Goal: Task Accomplishment & Management: Use online tool/utility

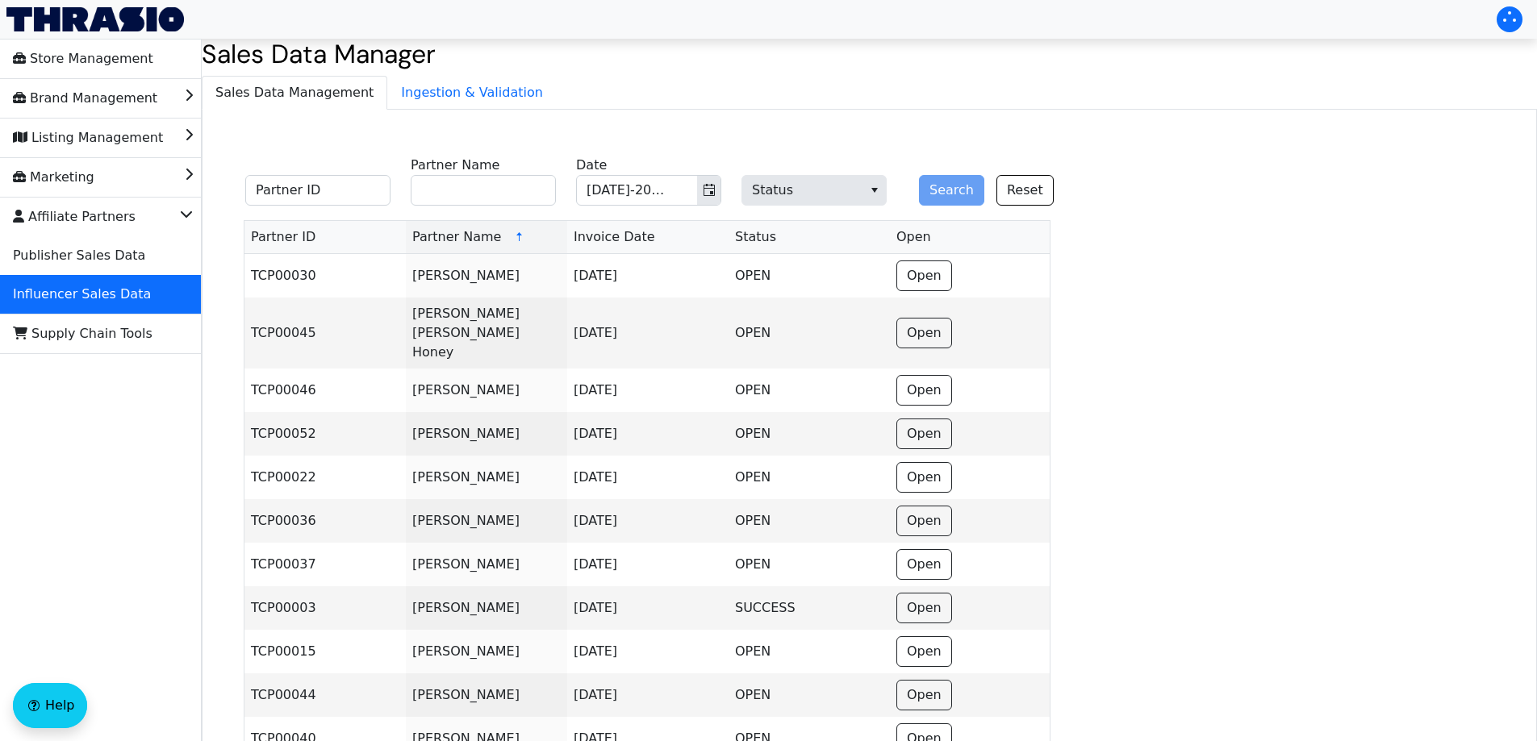
click at [483, 196] on input "Partner Name" at bounding box center [483, 190] width 145 height 31
type input "Big Little Feelings"
click at [946, 182] on button "Search" at bounding box center [951, 190] width 65 height 31
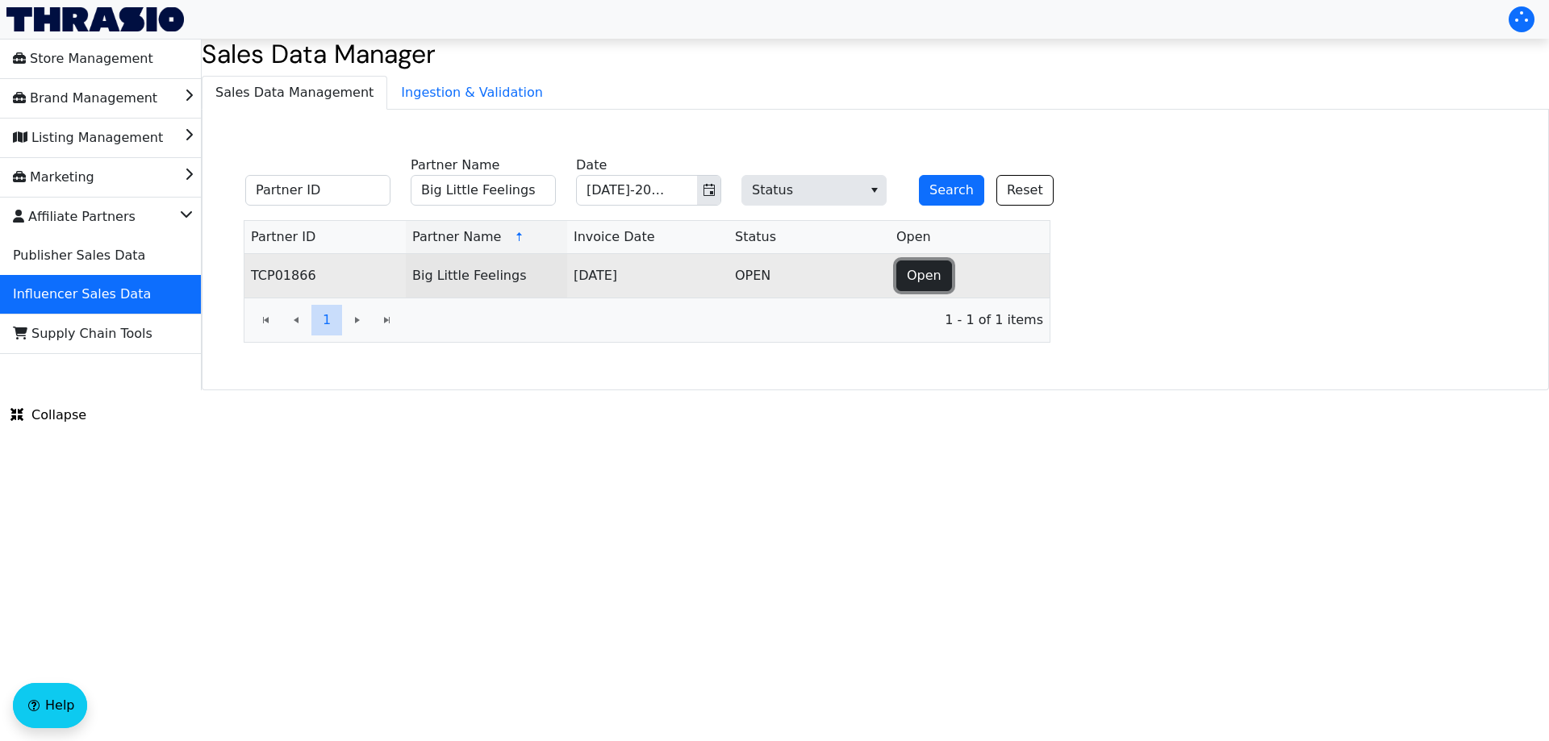
click at [919, 284] on span "Open" at bounding box center [924, 275] width 35 height 19
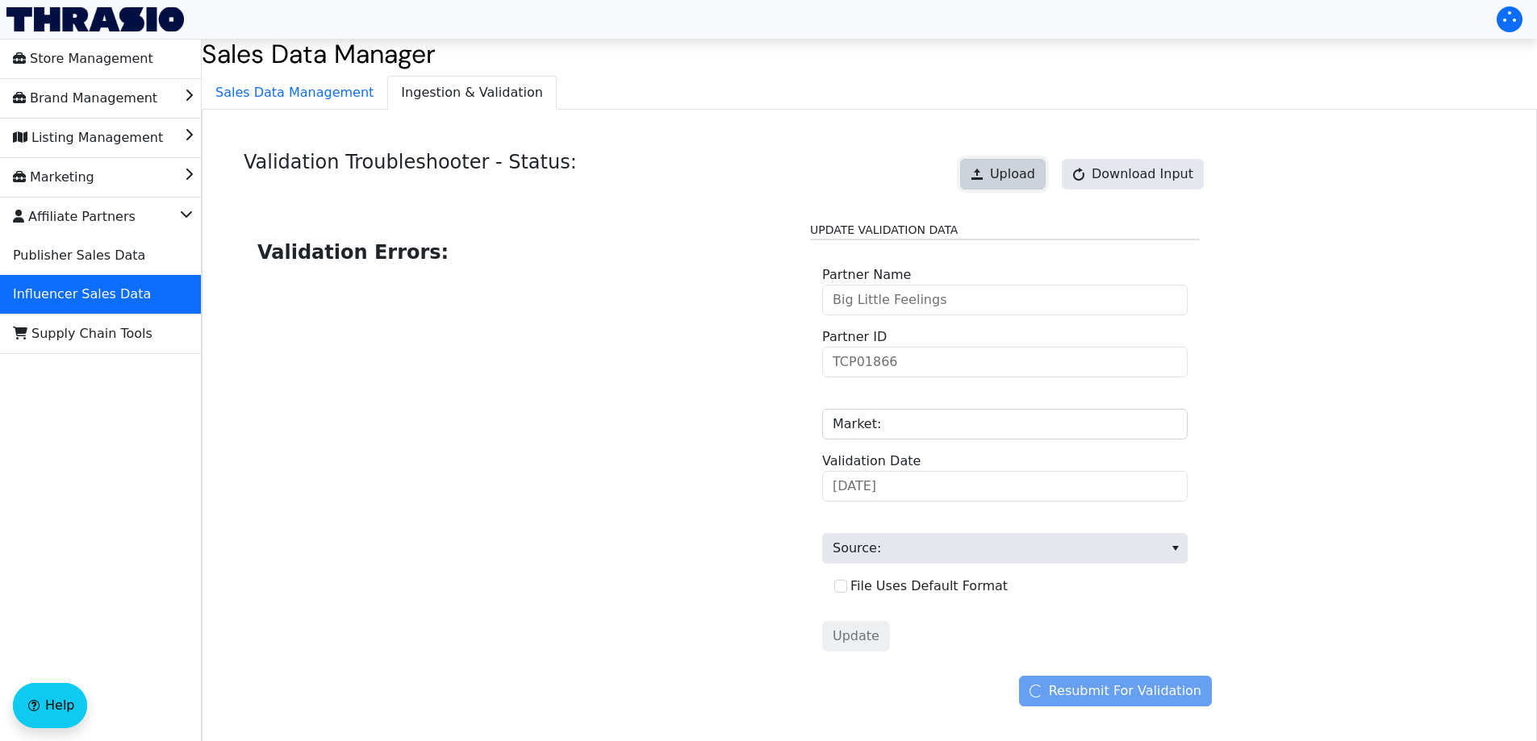
drag, startPoint x: 1010, startPoint y: 167, endPoint x: 1018, endPoint y: 161, distance: 9.8
click at [1018, 161] on button "Upload" at bounding box center [1003, 174] width 86 height 31
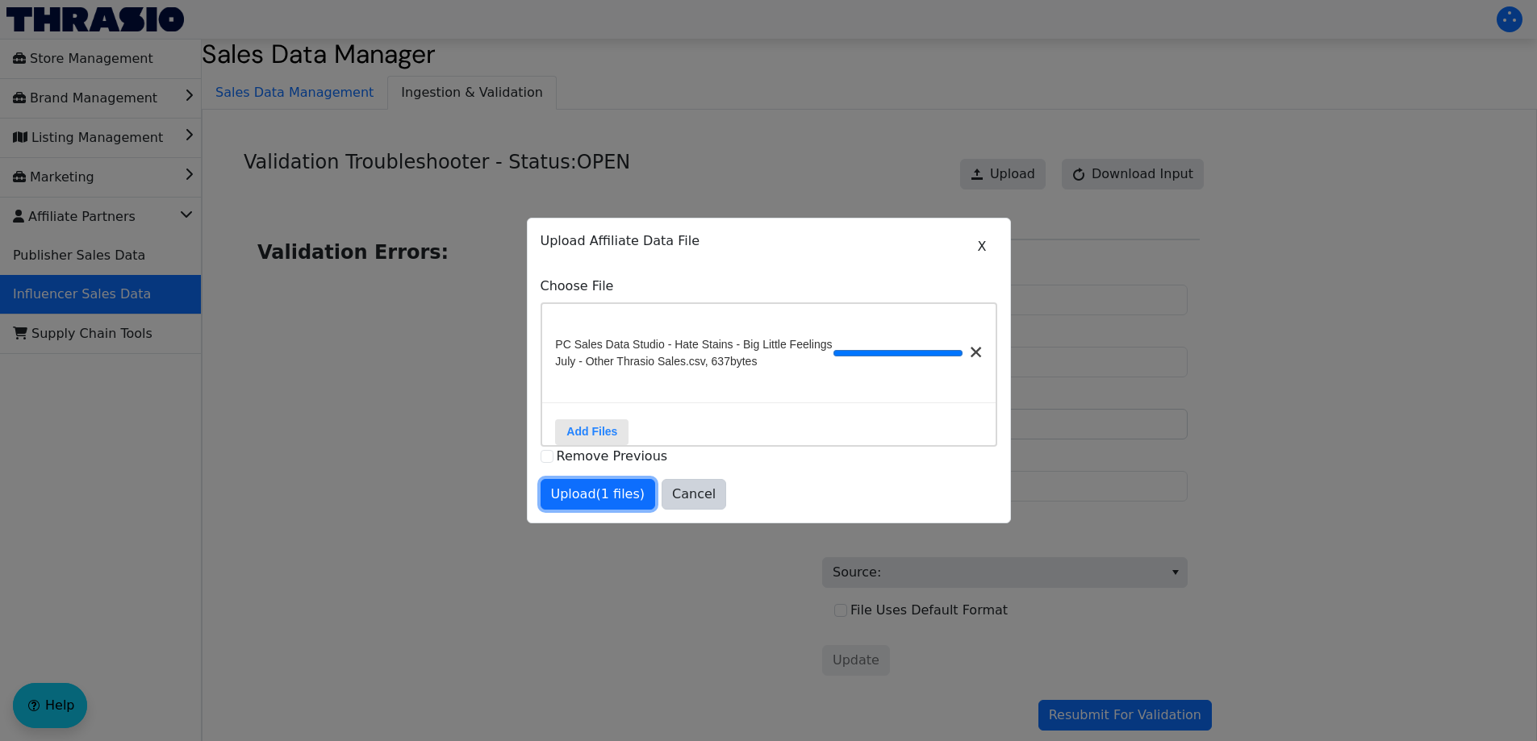
click at [621, 504] on span "Upload (1 files)" at bounding box center [598, 494] width 94 height 19
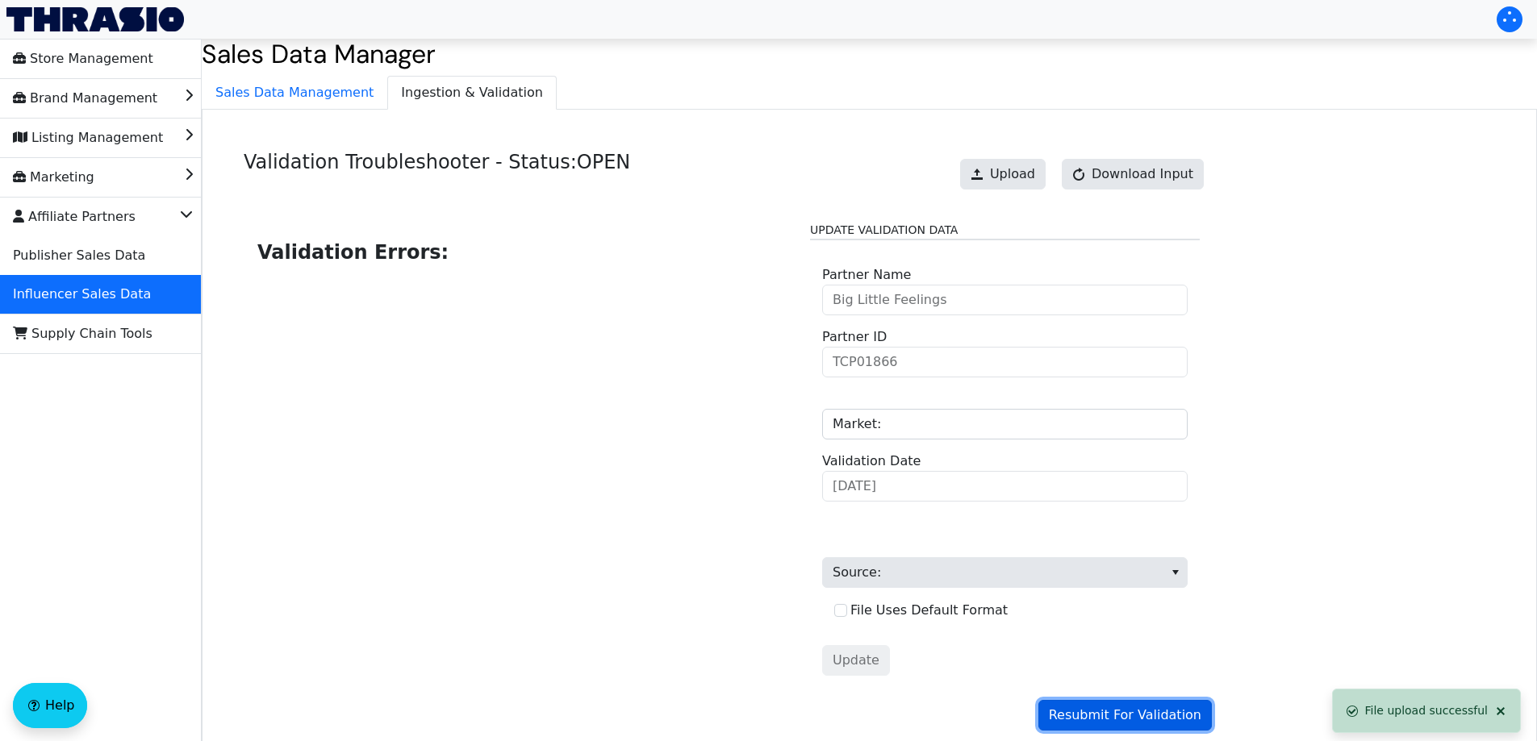
click at [1116, 721] on span "Resubmit For Validation" at bounding box center [1125, 715] width 152 height 19
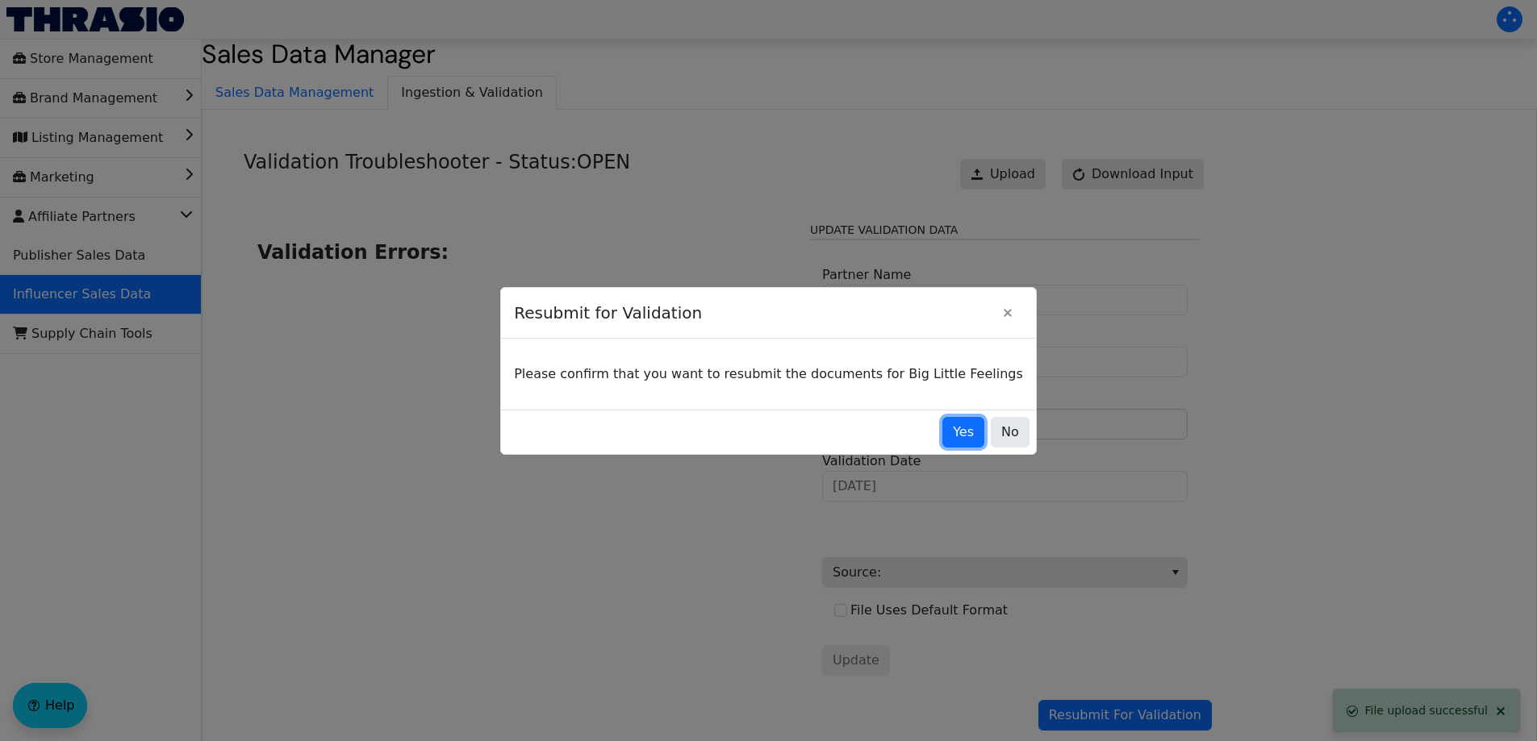
drag, startPoint x: 936, startPoint y: 440, endPoint x: 908, endPoint y: 415, distance: 37.7
click at [953, 440] on span "Yes" at bounding box center [963, 432] width 21 height 19
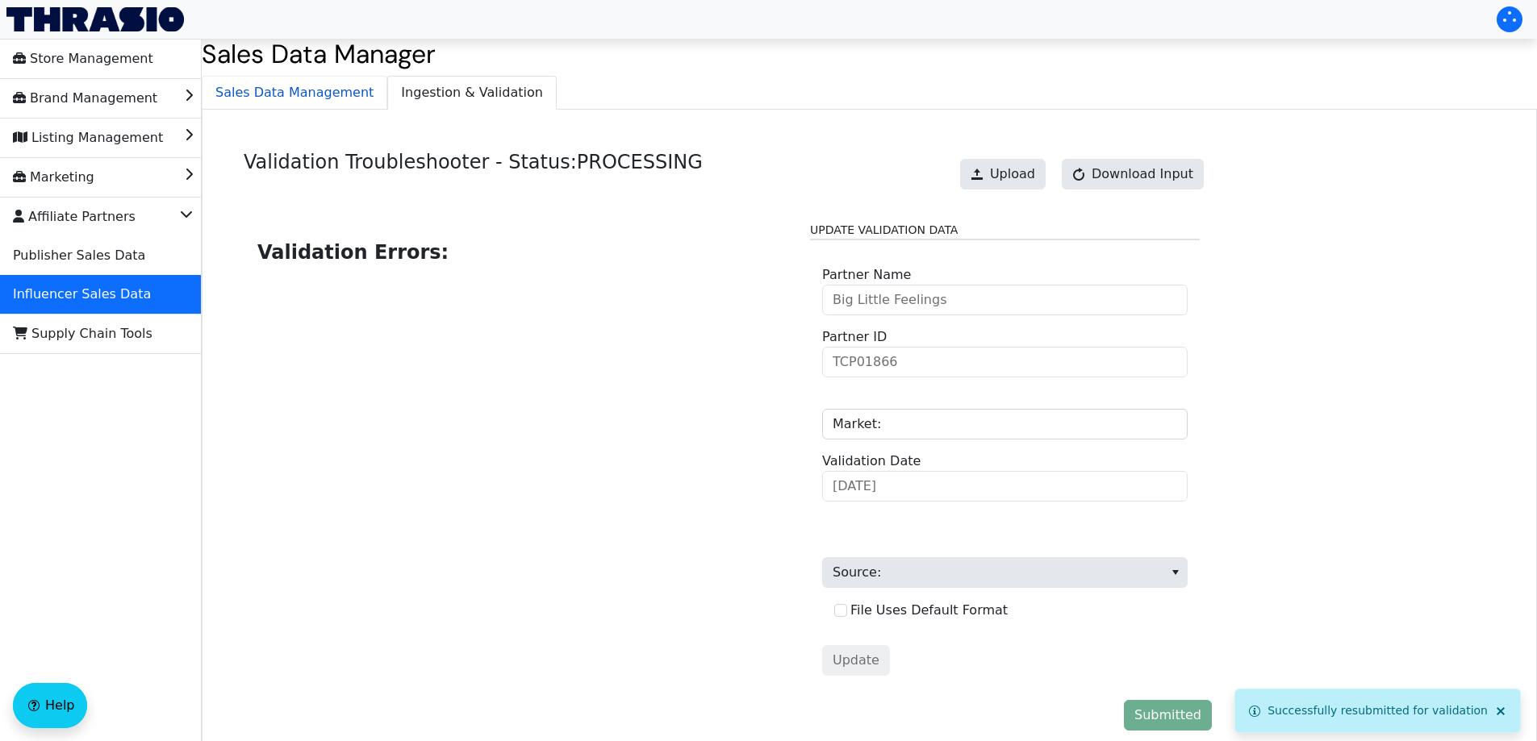
click at [294, 96] on span "Sales Data Management" at bounding box center [294, 93] width 184 height 32
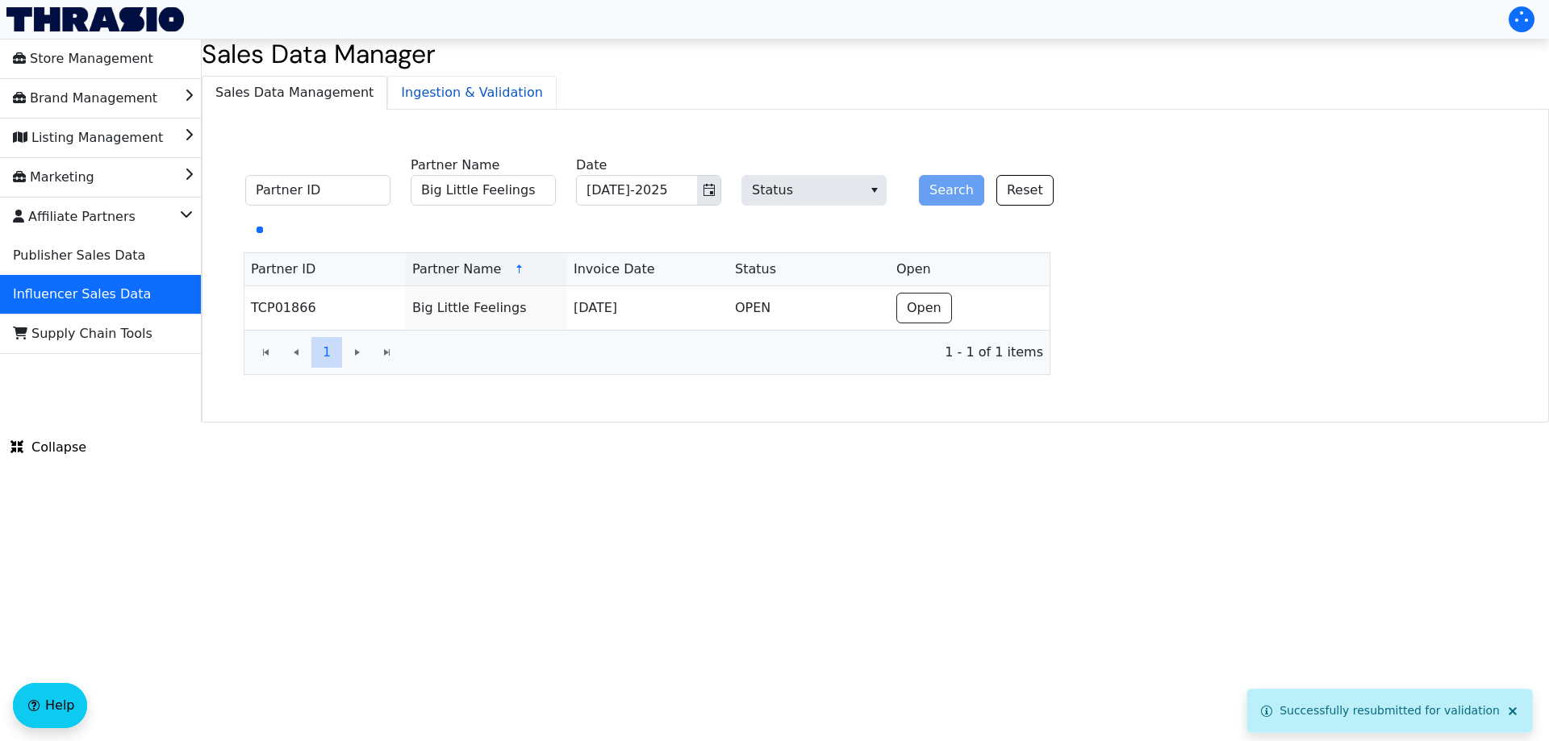
click at [388, 90] on span "Ingestion & Validation" at bounding box center [472, 93] width 168 height 32
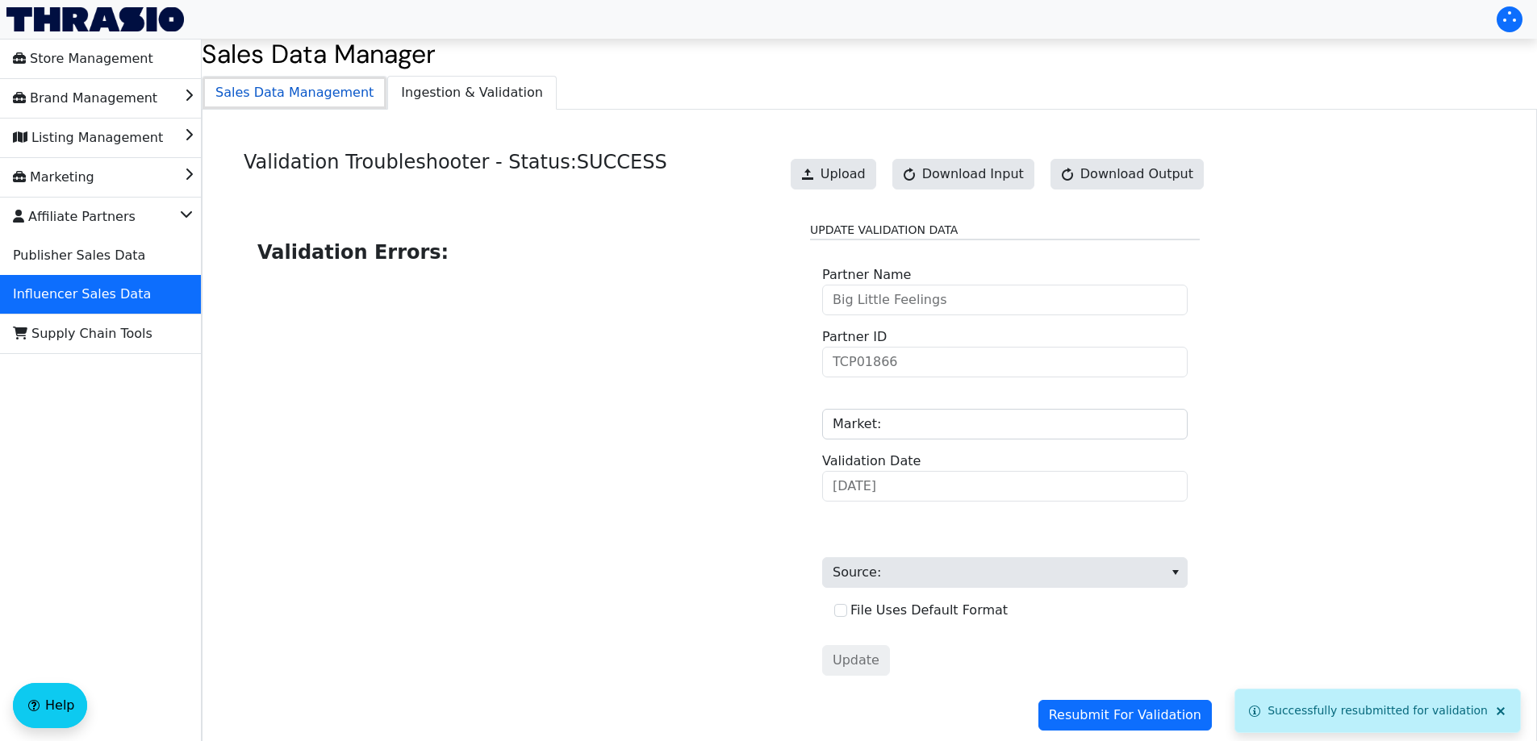
click at [265, 77] on span "Sales Data Management" at bounding box center [294, 93] width 184 height 32
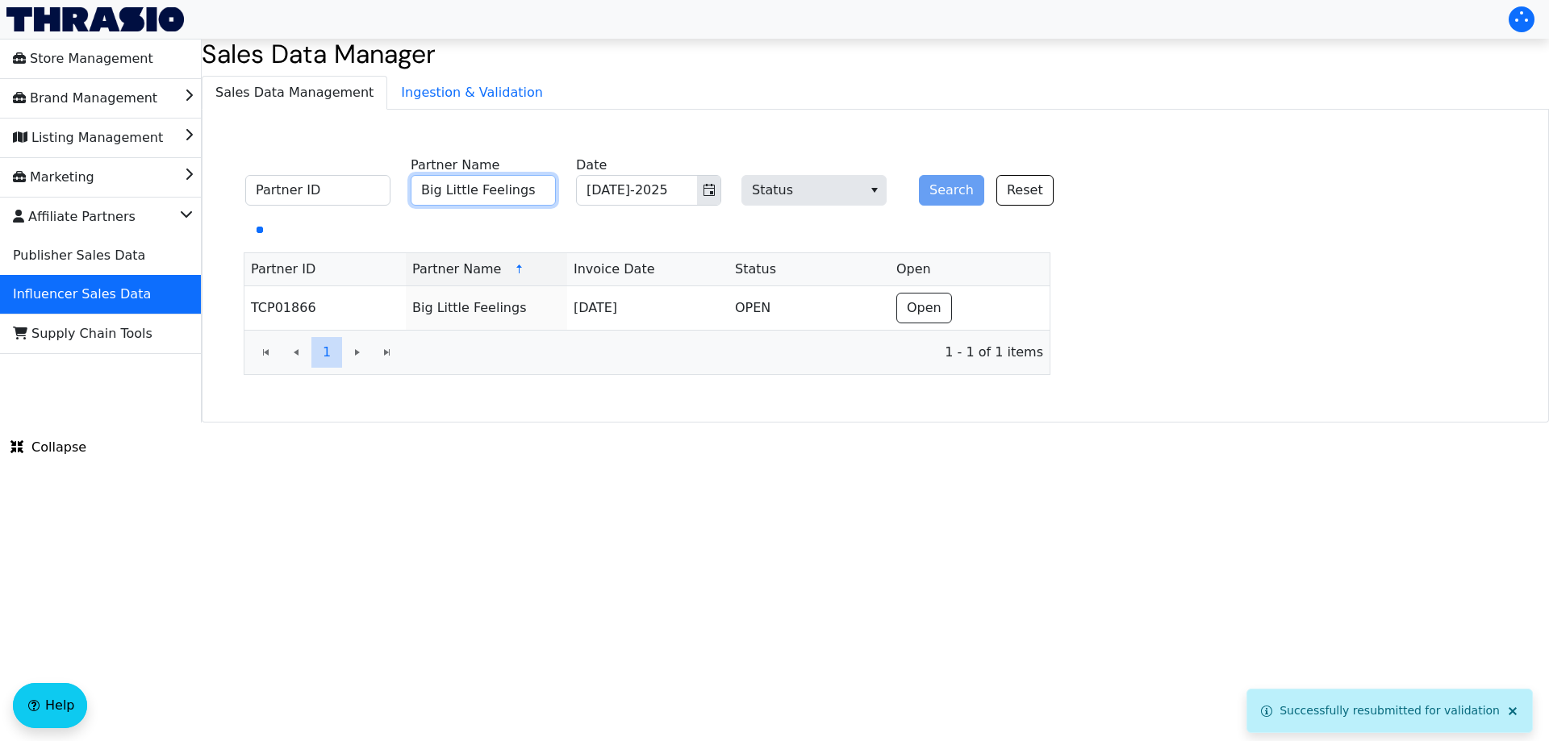
click at [506, 195] on input "Big Little Feelings" at bounding box center [483, 190] width 145 height 31
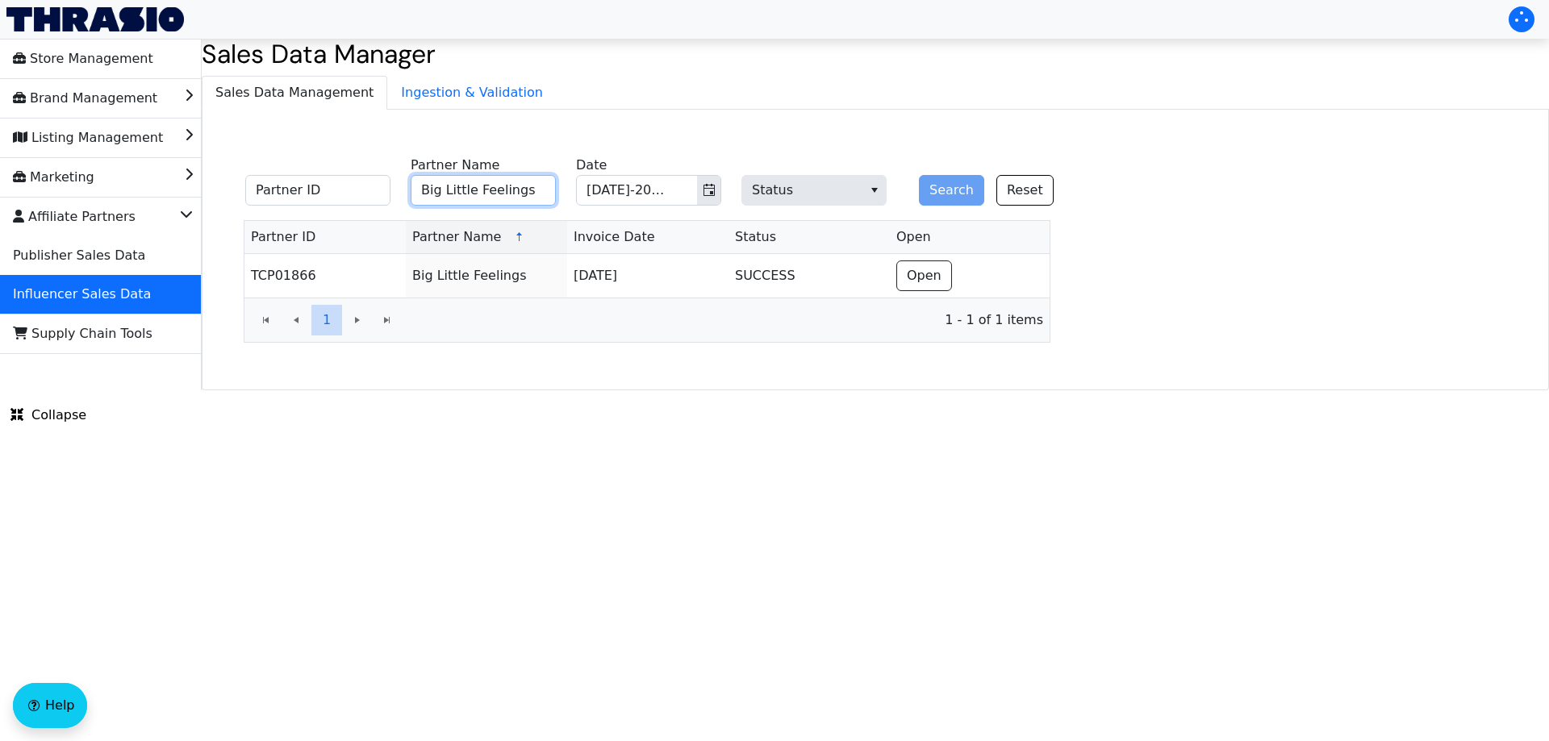
paste input "[PERSON_NAME]"
type input "[PERSON_NAME]"
click at [961, 194] on button "Search" at bounding box center [951, 190] width 65 height 31
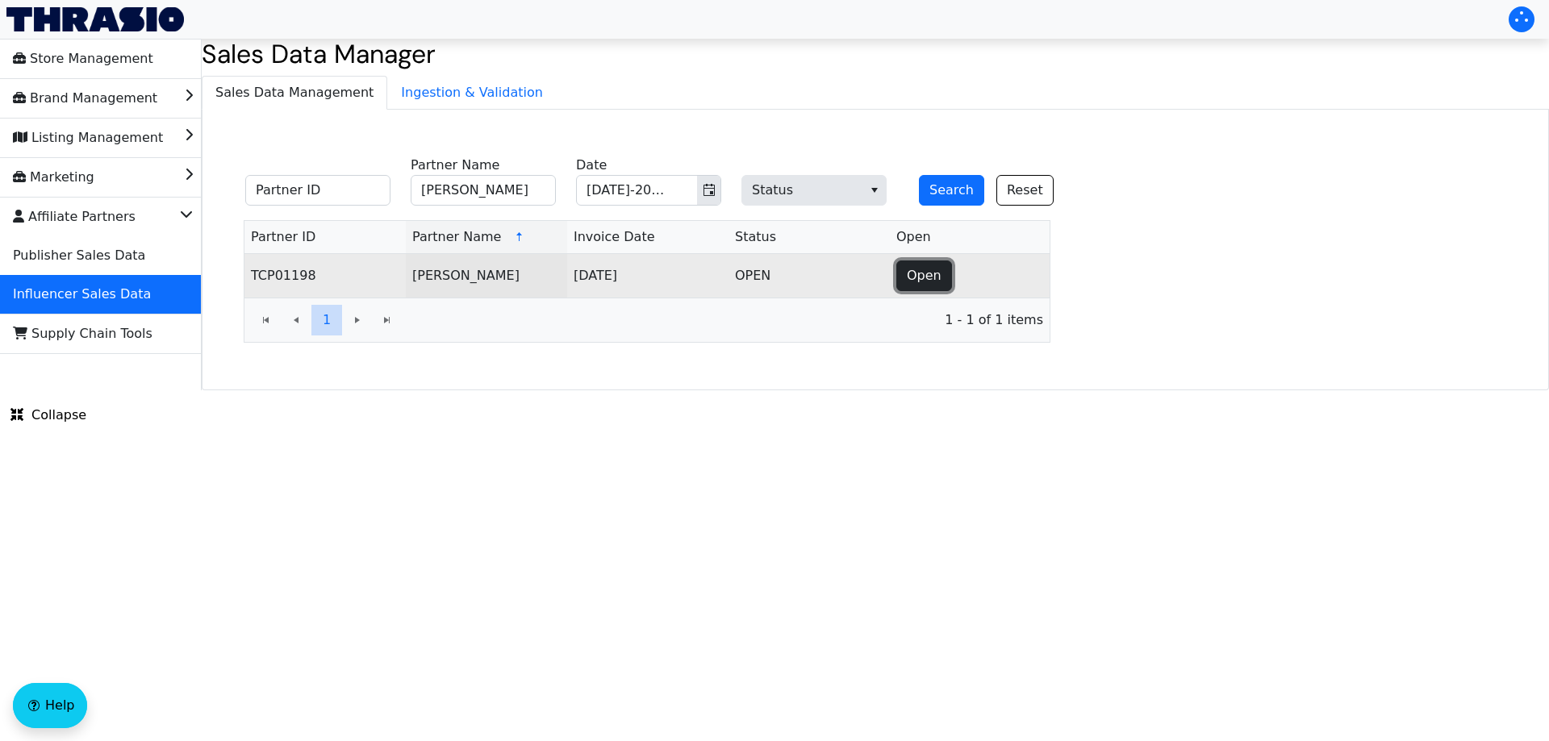
click at [915, 266] on span "Open" at bounding box center [924, 275] width 35 height 19
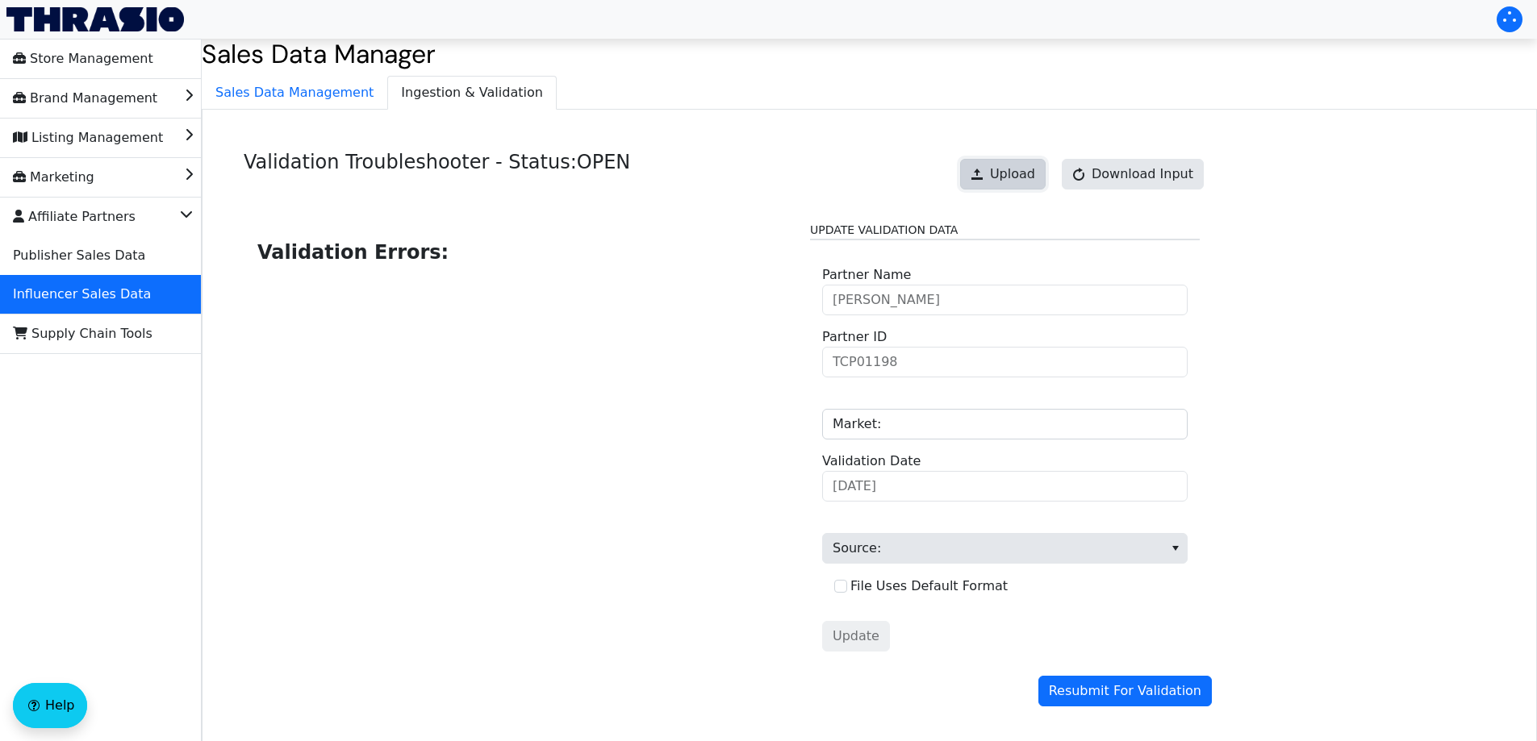
click at [1025, 170] on span "Upload" at bounding box center [1012, 174] width 45 height 19
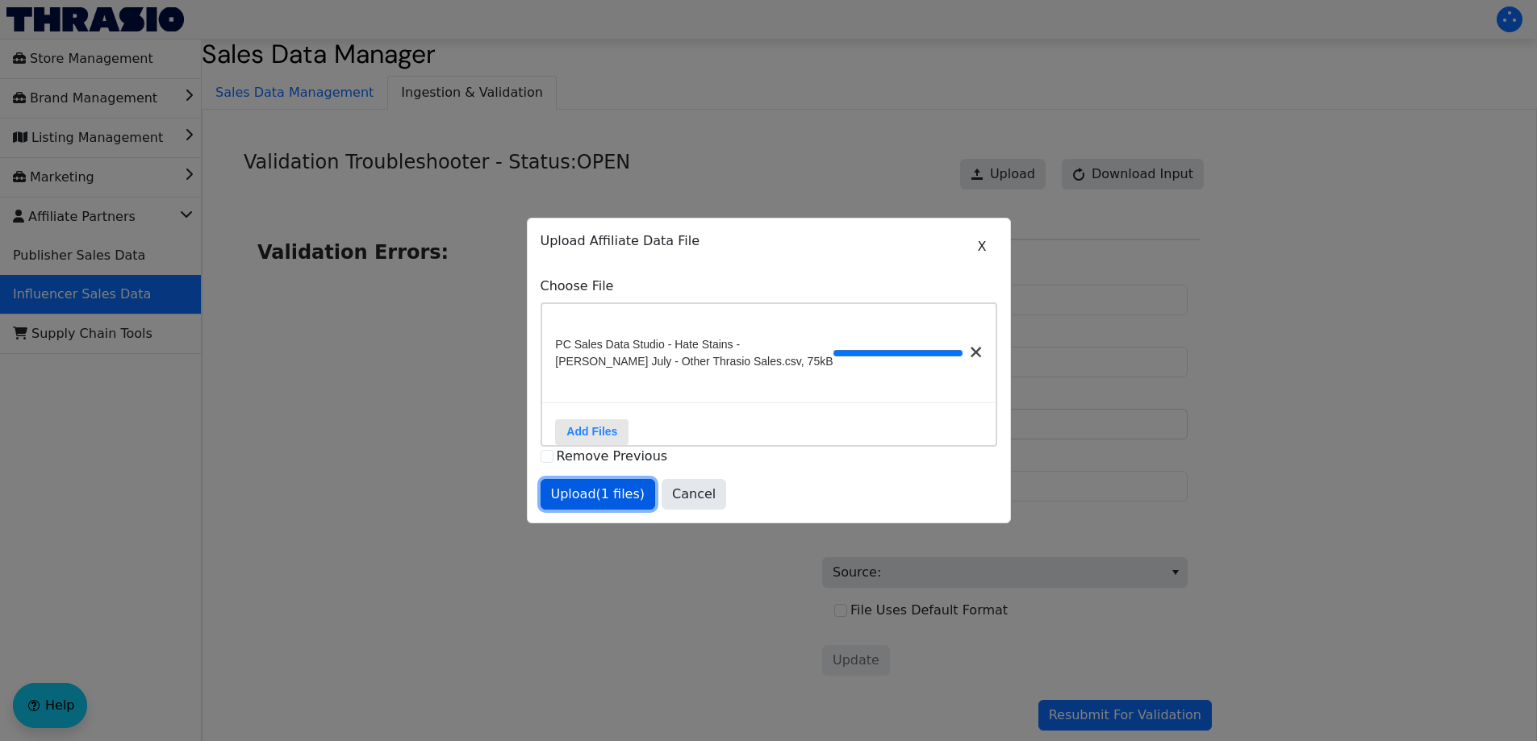
click at [603, 504] on span "Upload (1 files)" at bounding box center [598, 494] width 94 height 19
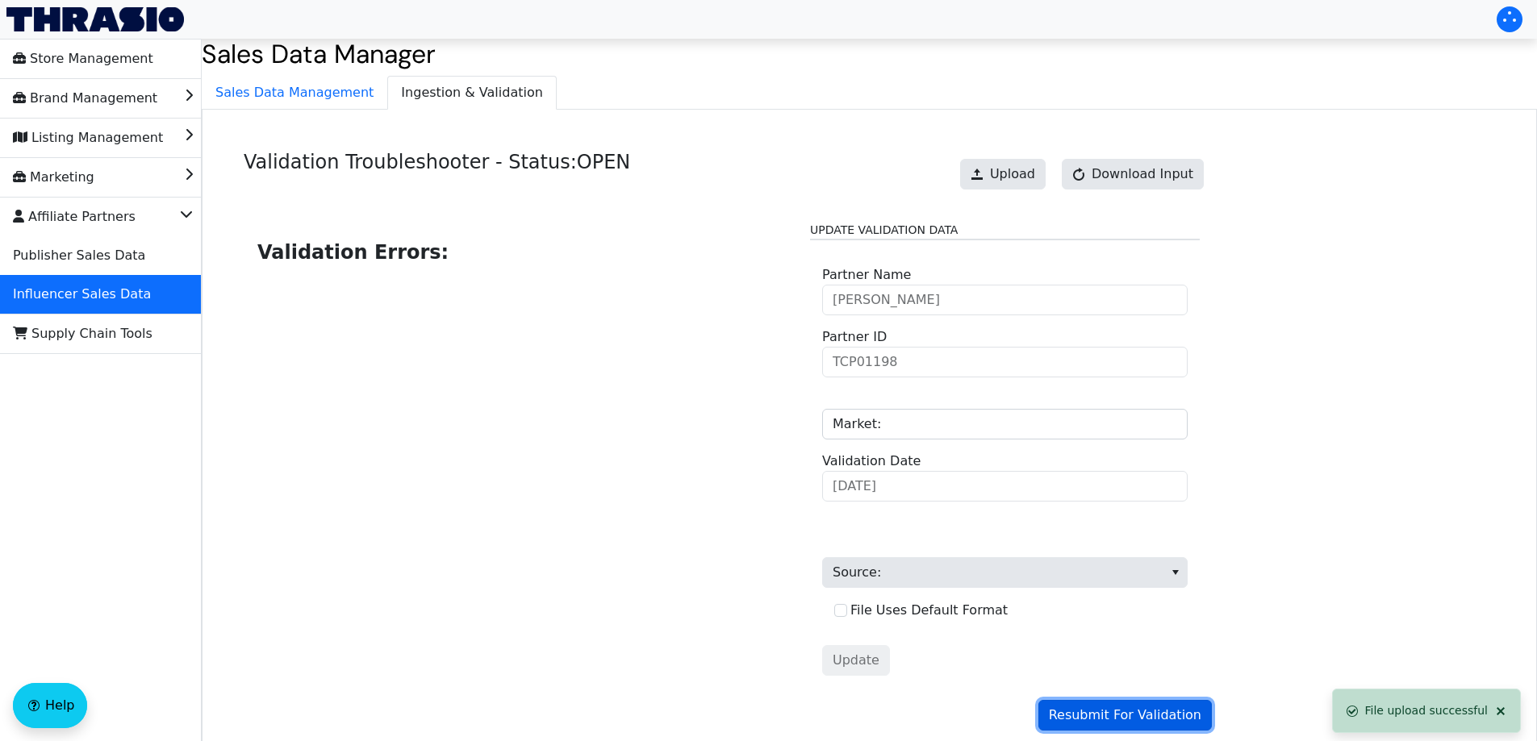
click at [1137, 717] on span "Resubmit For Validation" at bounding box center [1125, 715] width 152 height 19
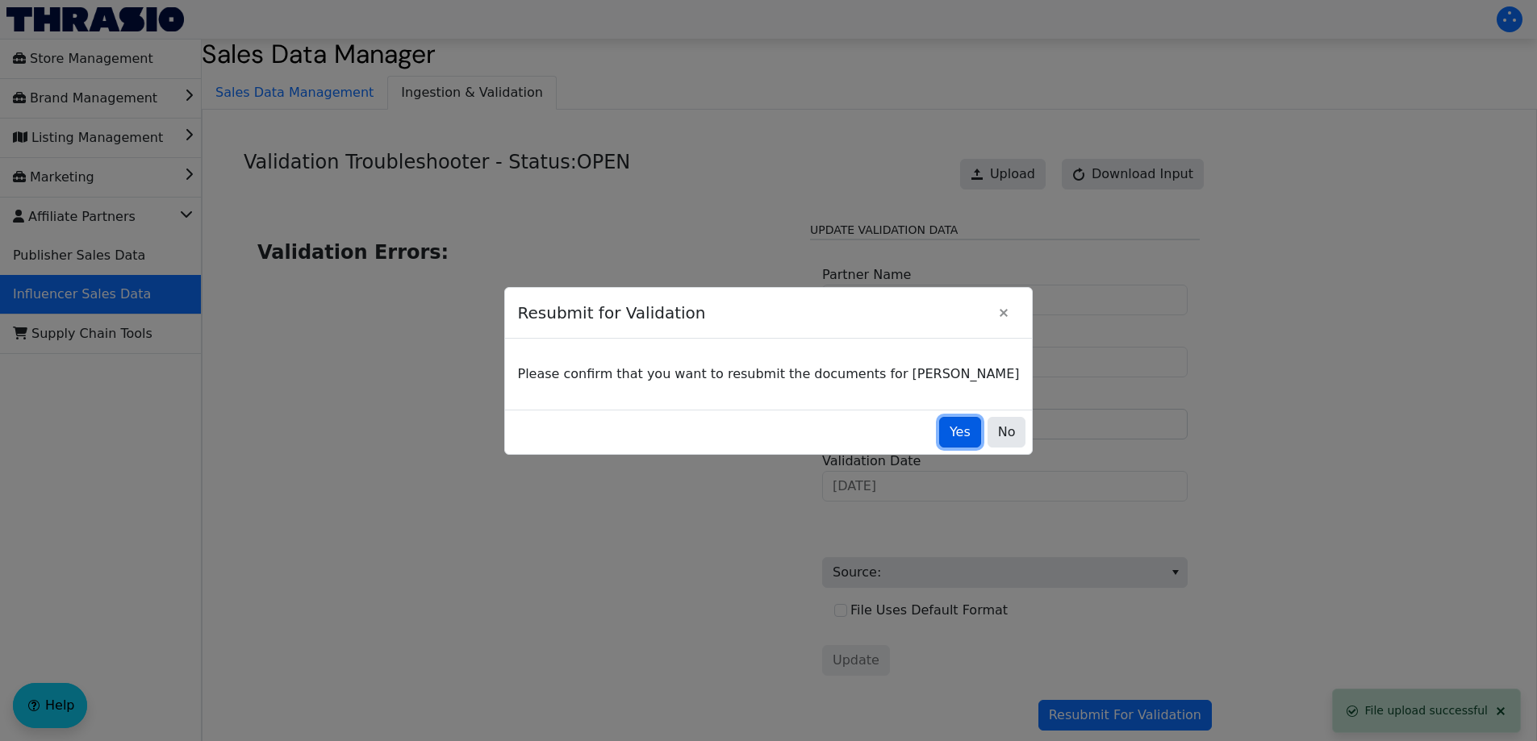
click at [939, 431] on button "Yes" at bounding box center [960, 432] width 42 height 31
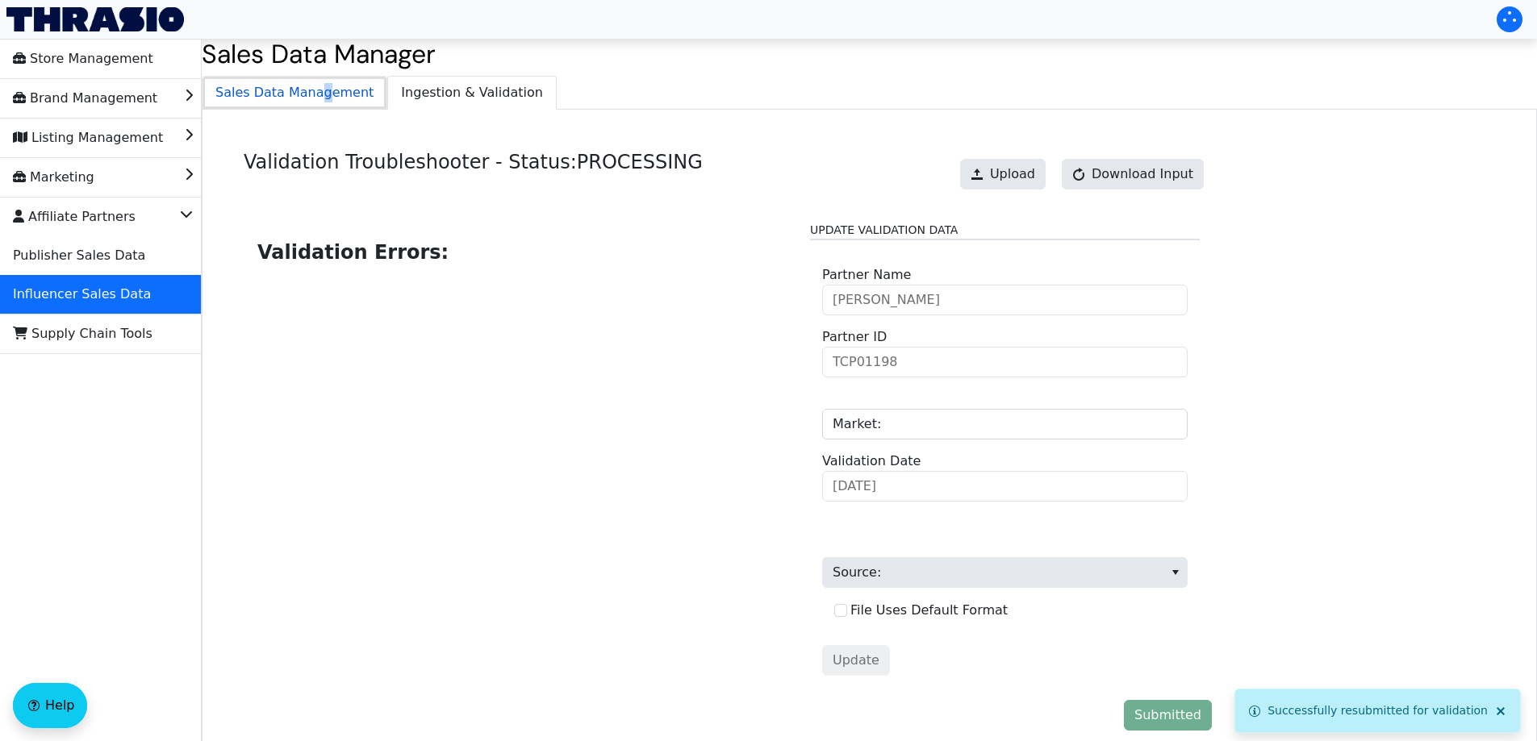
click at [313, 94] on span "Sales Data Management" at bounding box center [294, 93] width 184 height 32
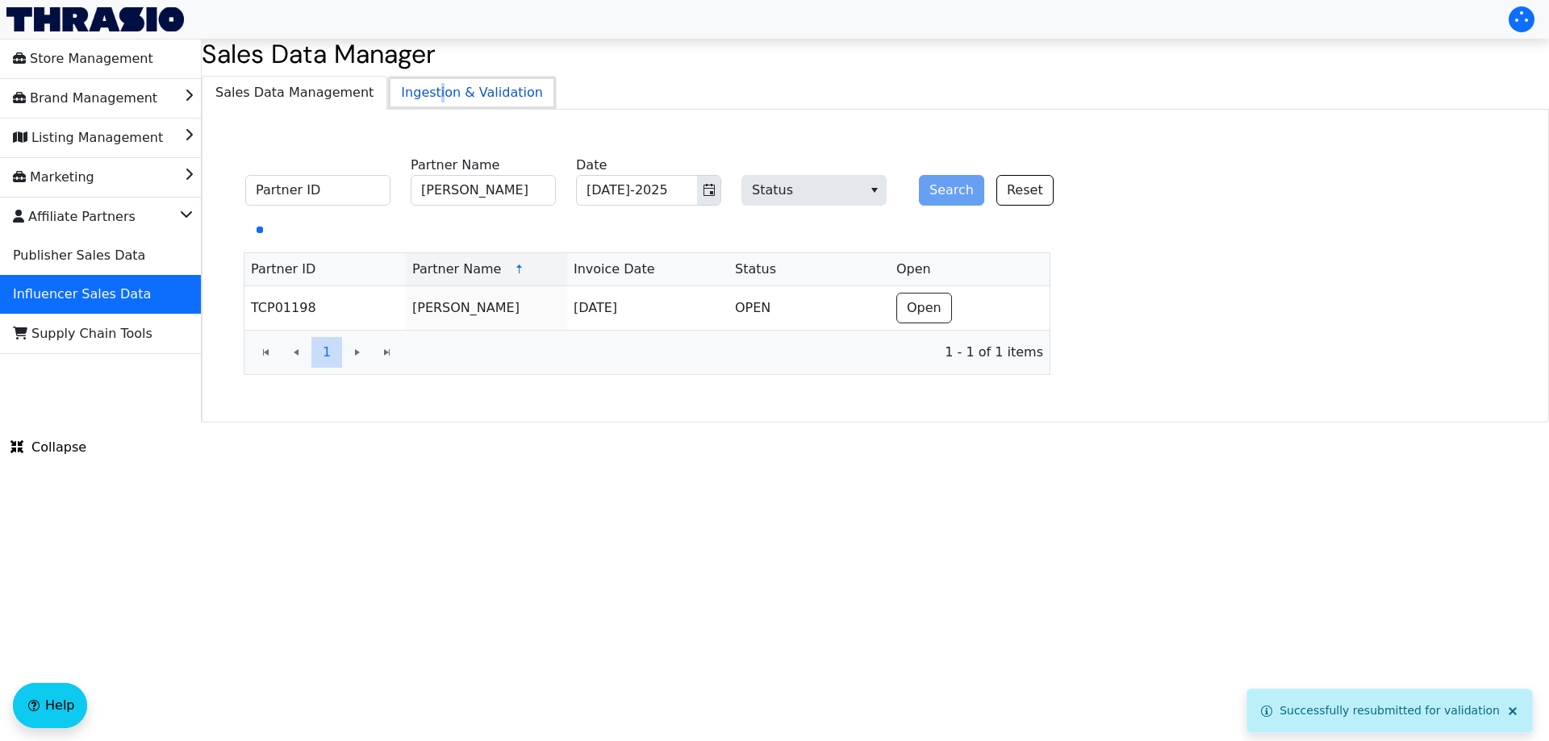
click at [418, 83] on span "Ingestion & Validation" at bounding box center [472, 93] width 168 height 32
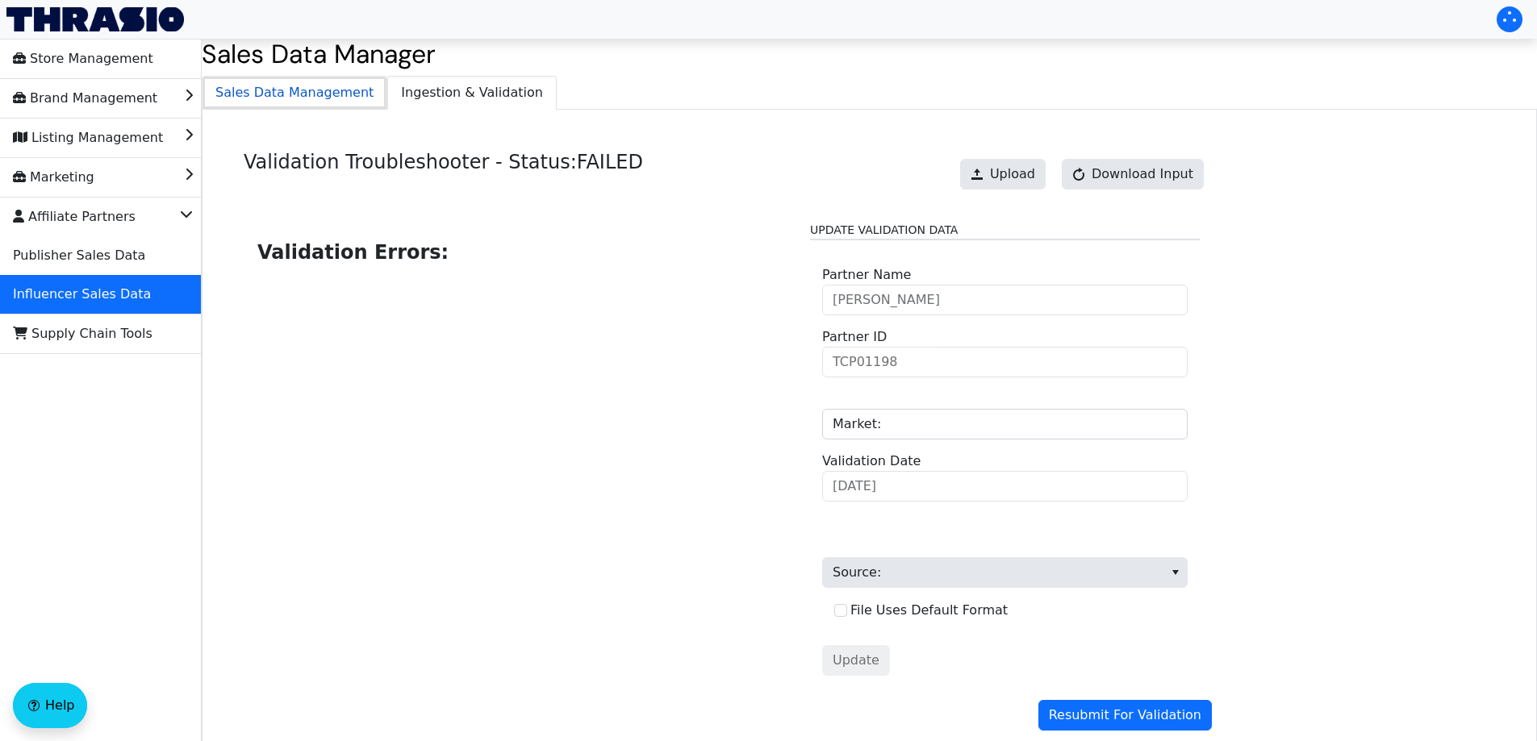
click at [327, 98] on span "Sales Data Management" at bounding box center [294, 93] width 184 height 32
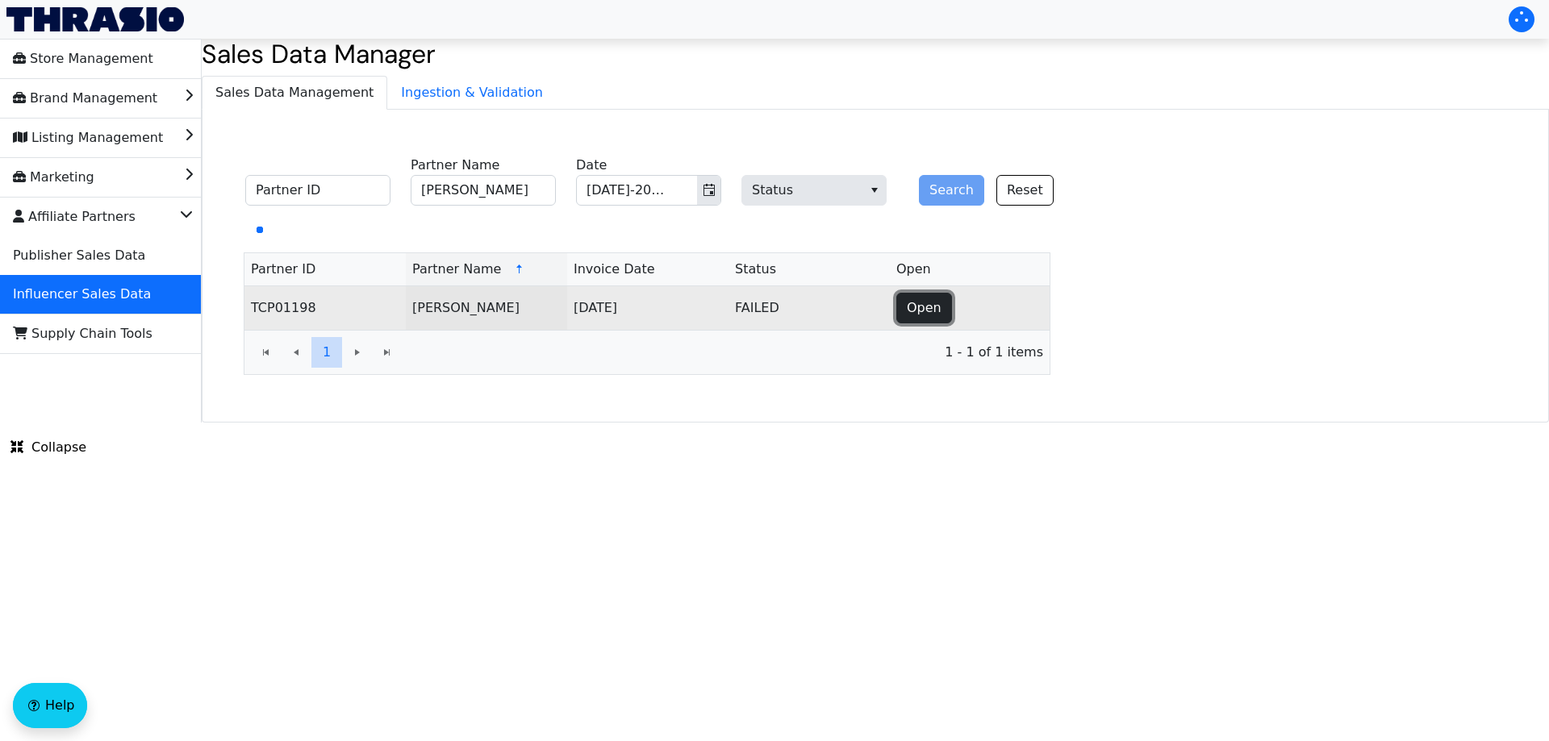
click at [926, 314] on span "Open" at bounding box center [924, 307] width 35 height 19
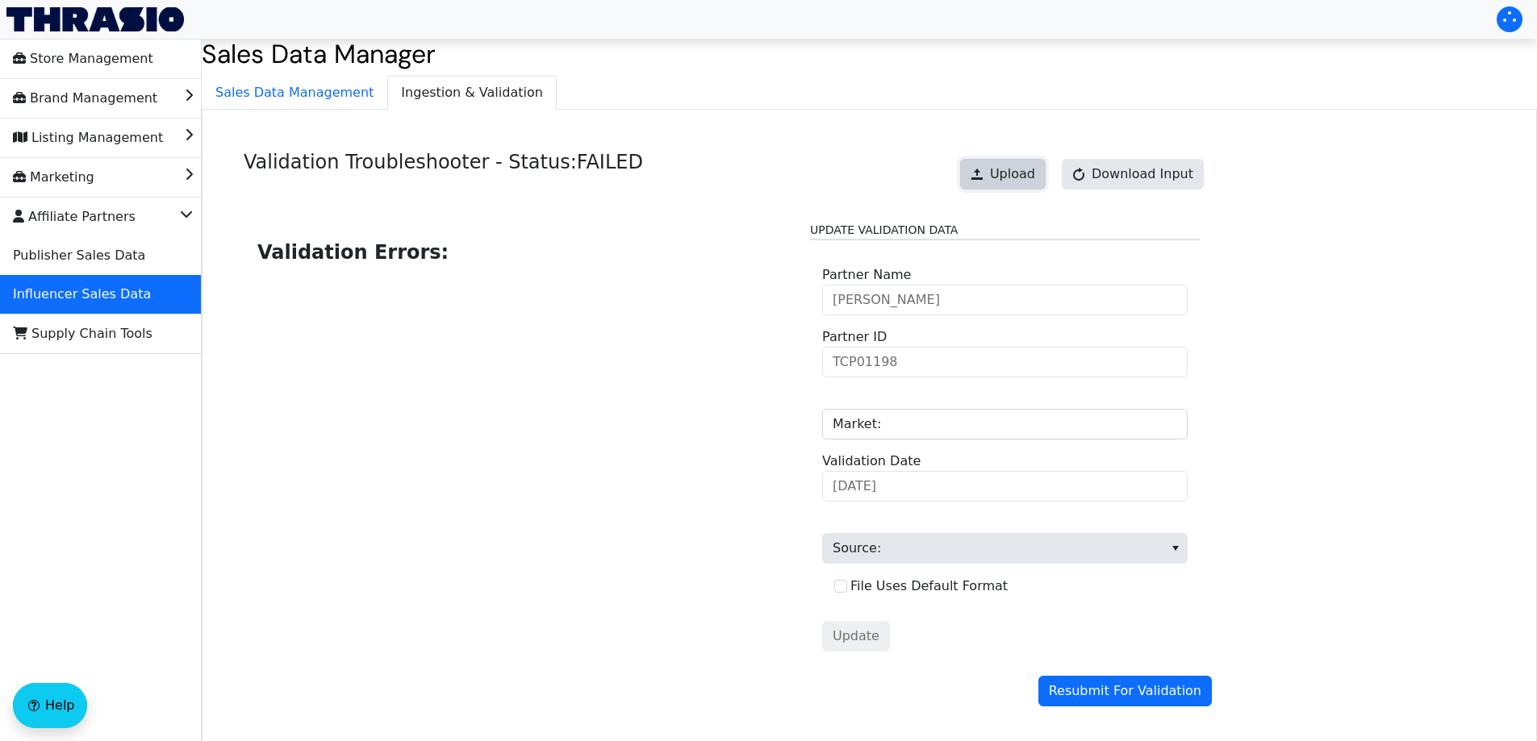
click at [1020, 175] on span "Upload" at bounding box center [1012, 174] width 45 height 19
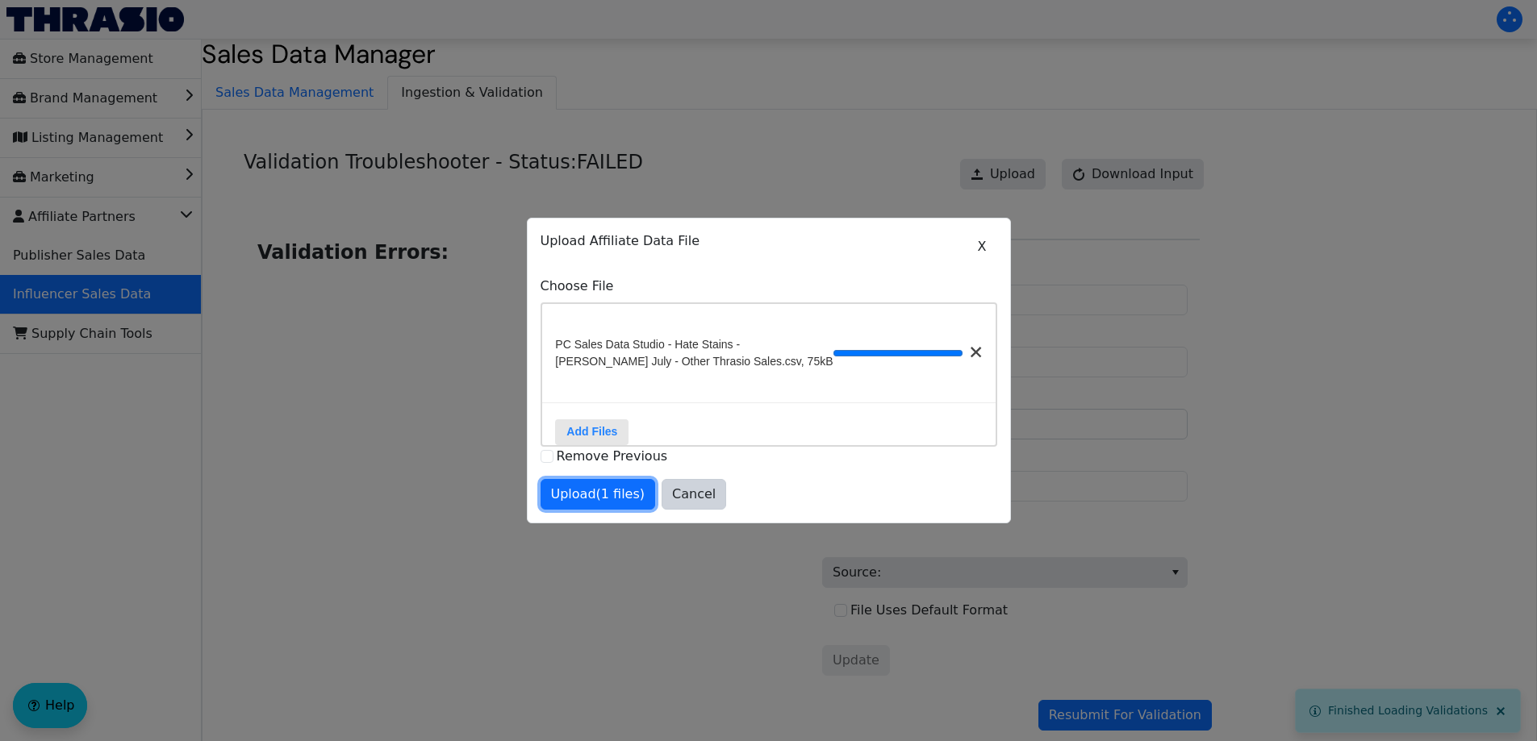
click at [592, 498] on span "Upload (1 files)" at bounding box center [598, 494] width 94 height 19
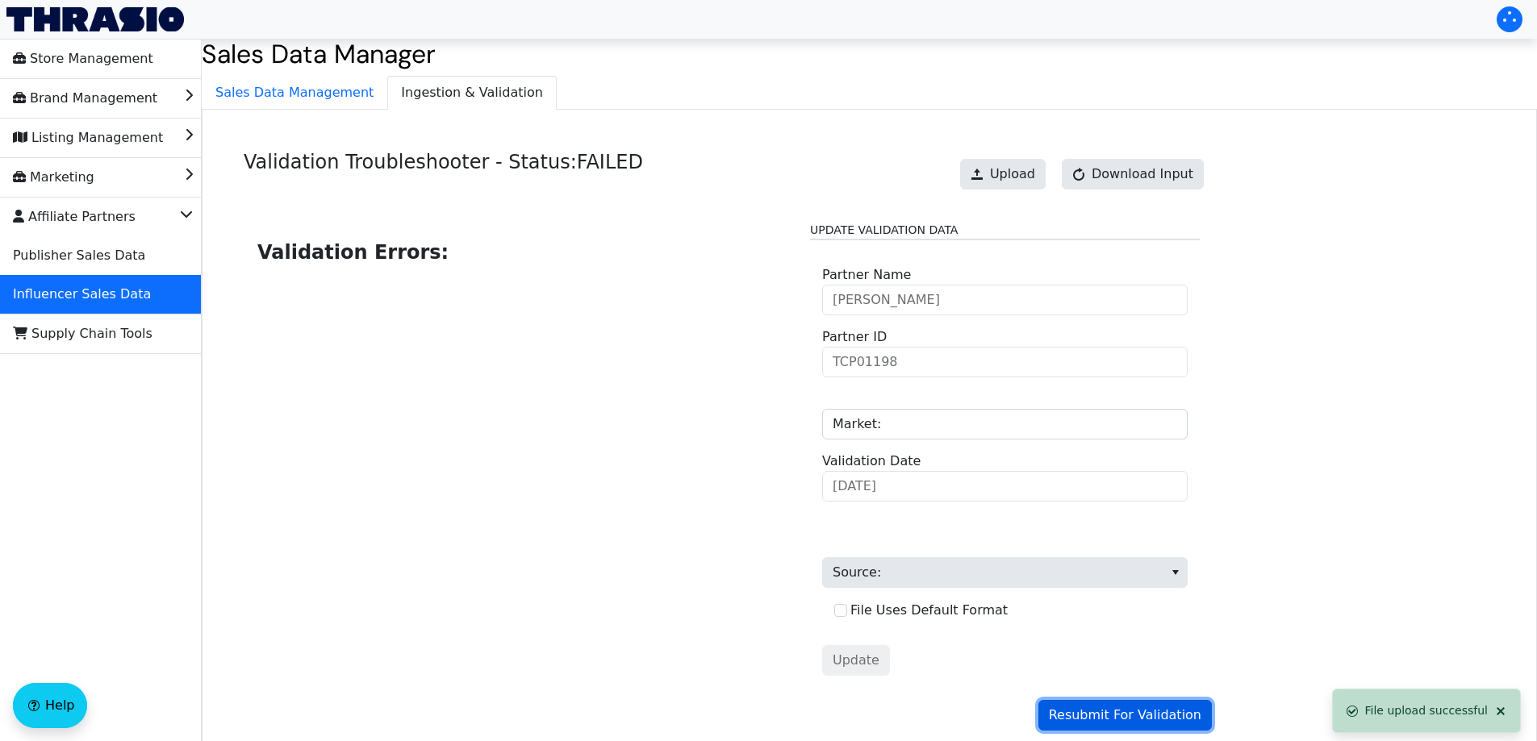
click at [1148, 716] on span "Resubmit For Validation" at bounding box center [1125, 715] width 152 height 19
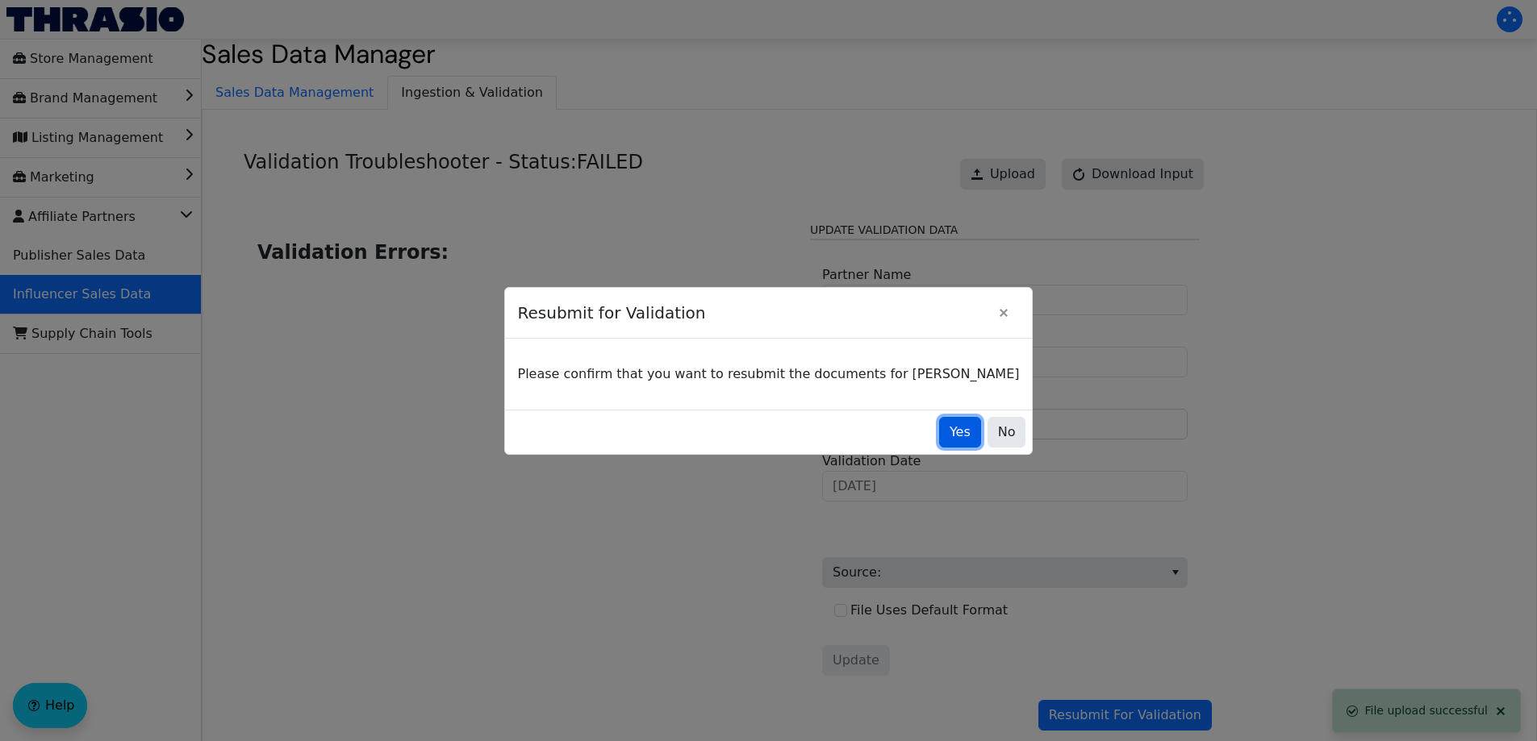
click at [939, 441] on button "Yes" at bounding box center [960, 432] width 42 height 31
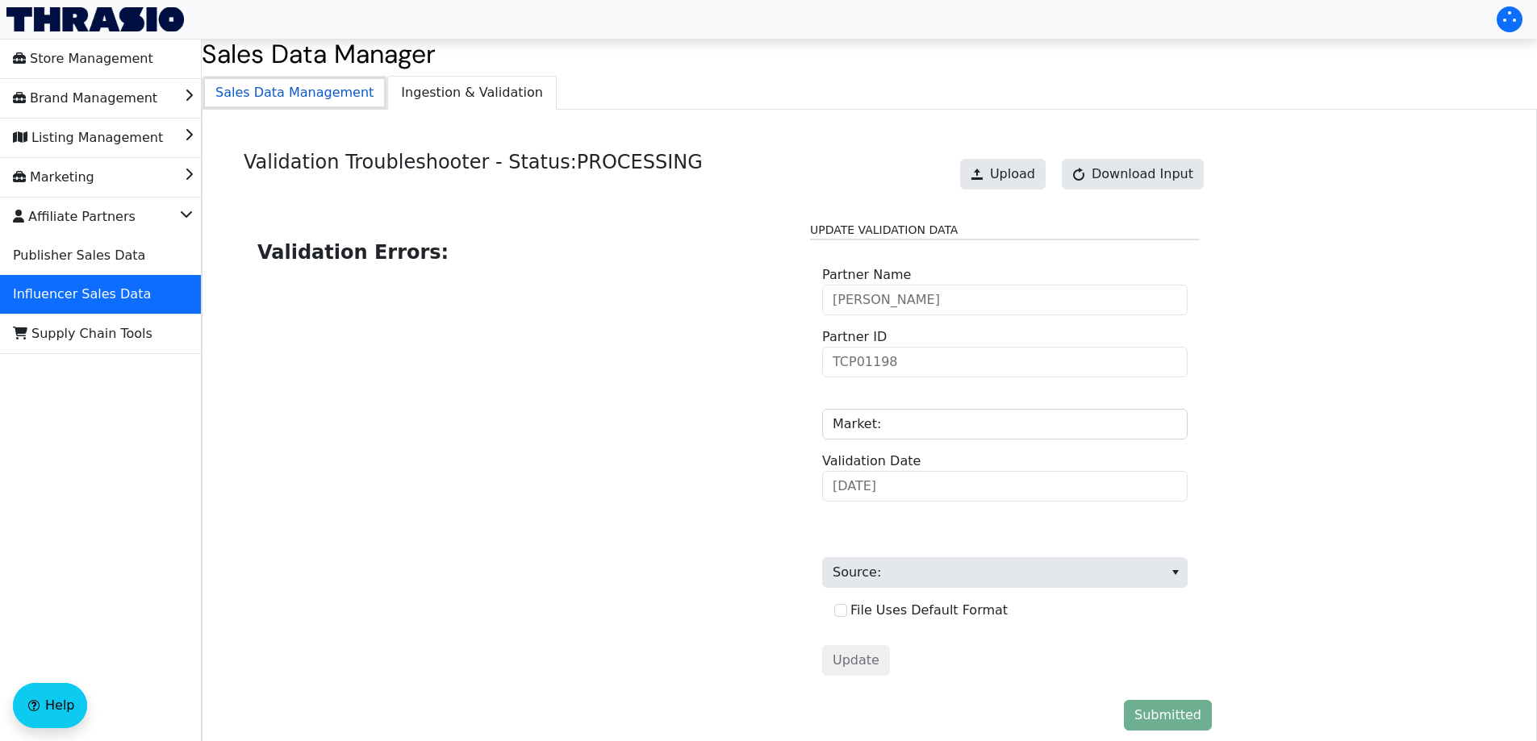
click at [323, 98] on span "Sales Data Management" at bounding box center [294, 93] width 184 height 32
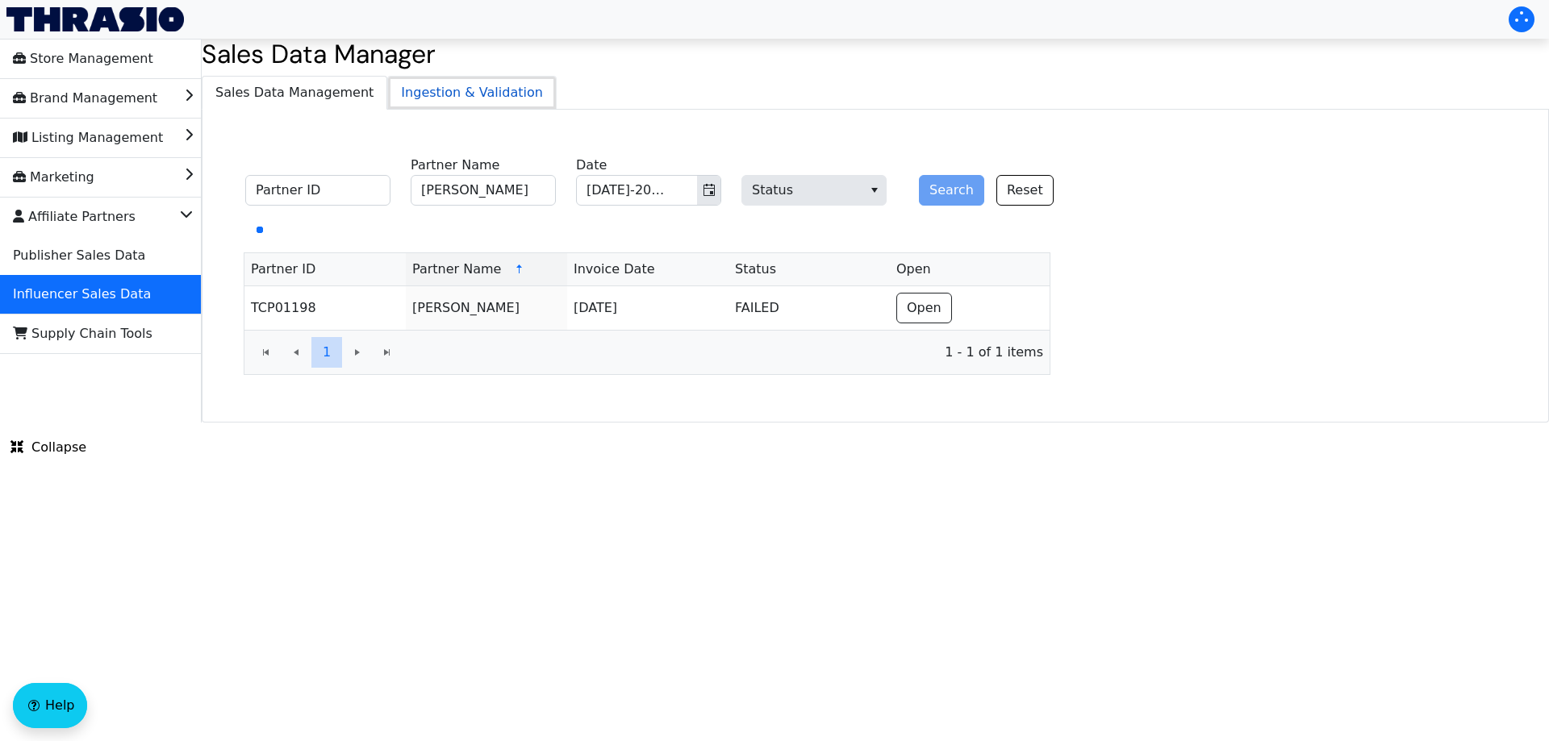
click at [411, 94] on span "Ingestion & Validation" at bounding box center [472, 93] width 168 height 32
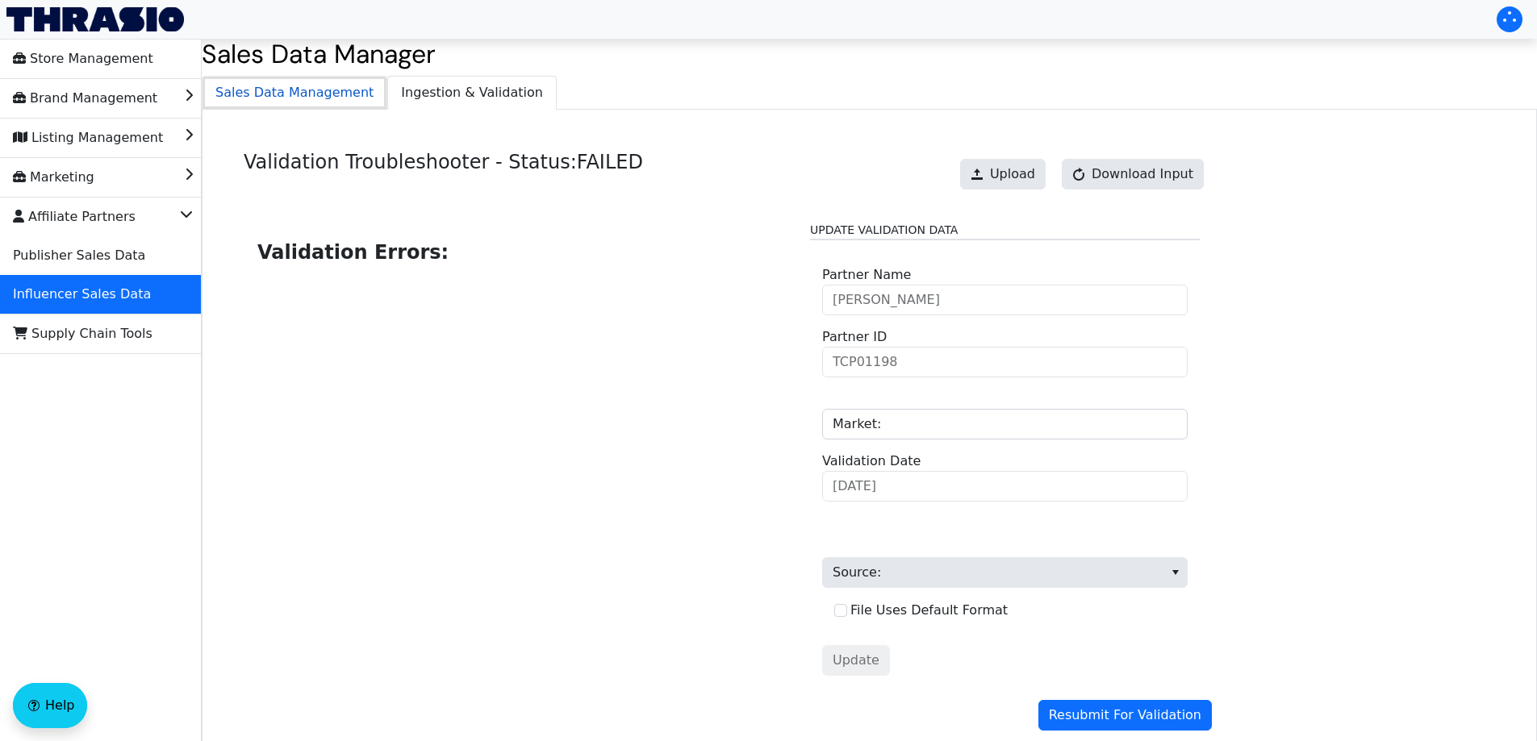
click at [294, 92] on span "Sales Data Management" at bounding box center [294, 93] width 184 height 32
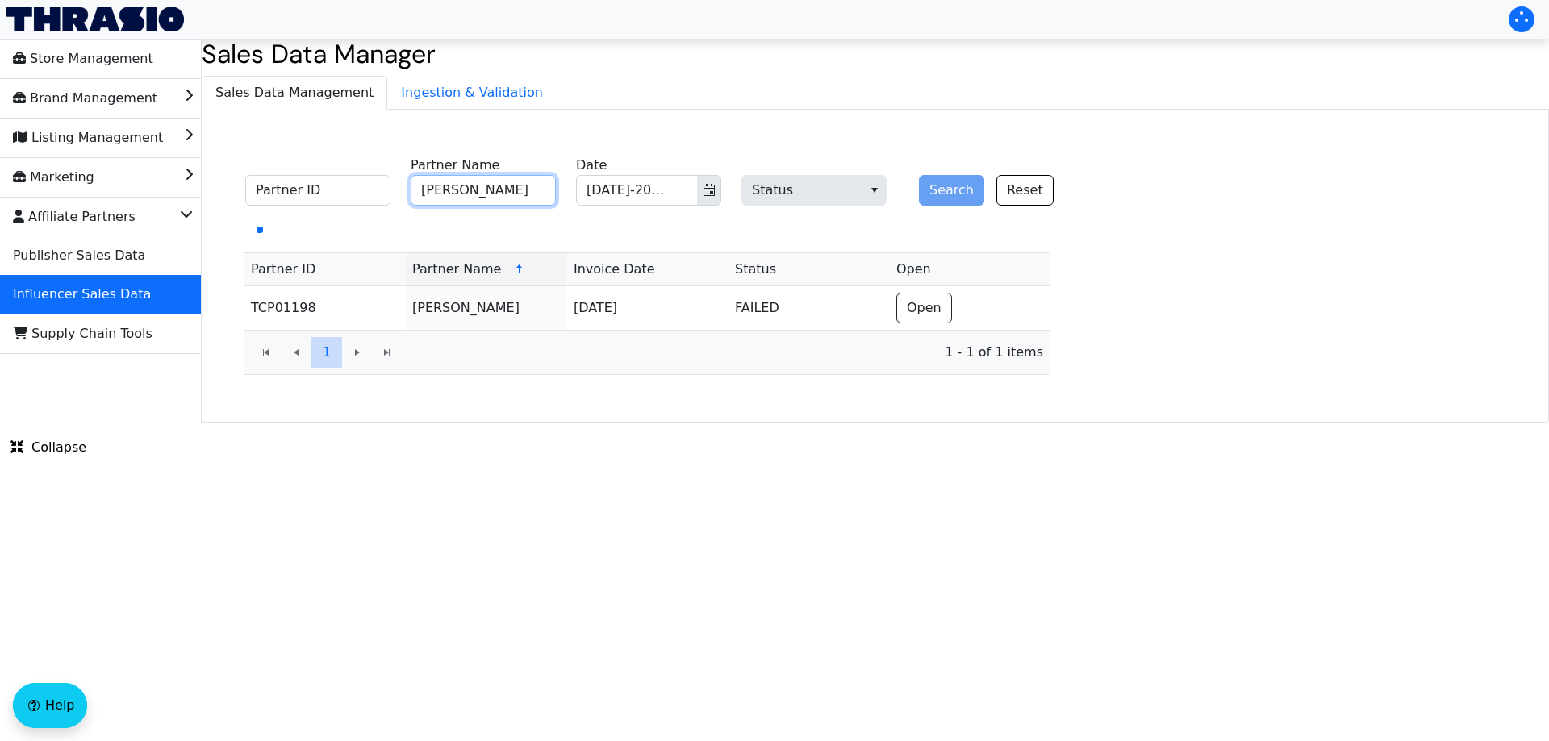
click at [477, 192] on input "[PERSON_NAME]" at bounding box center [483, 190] width 145 height 31
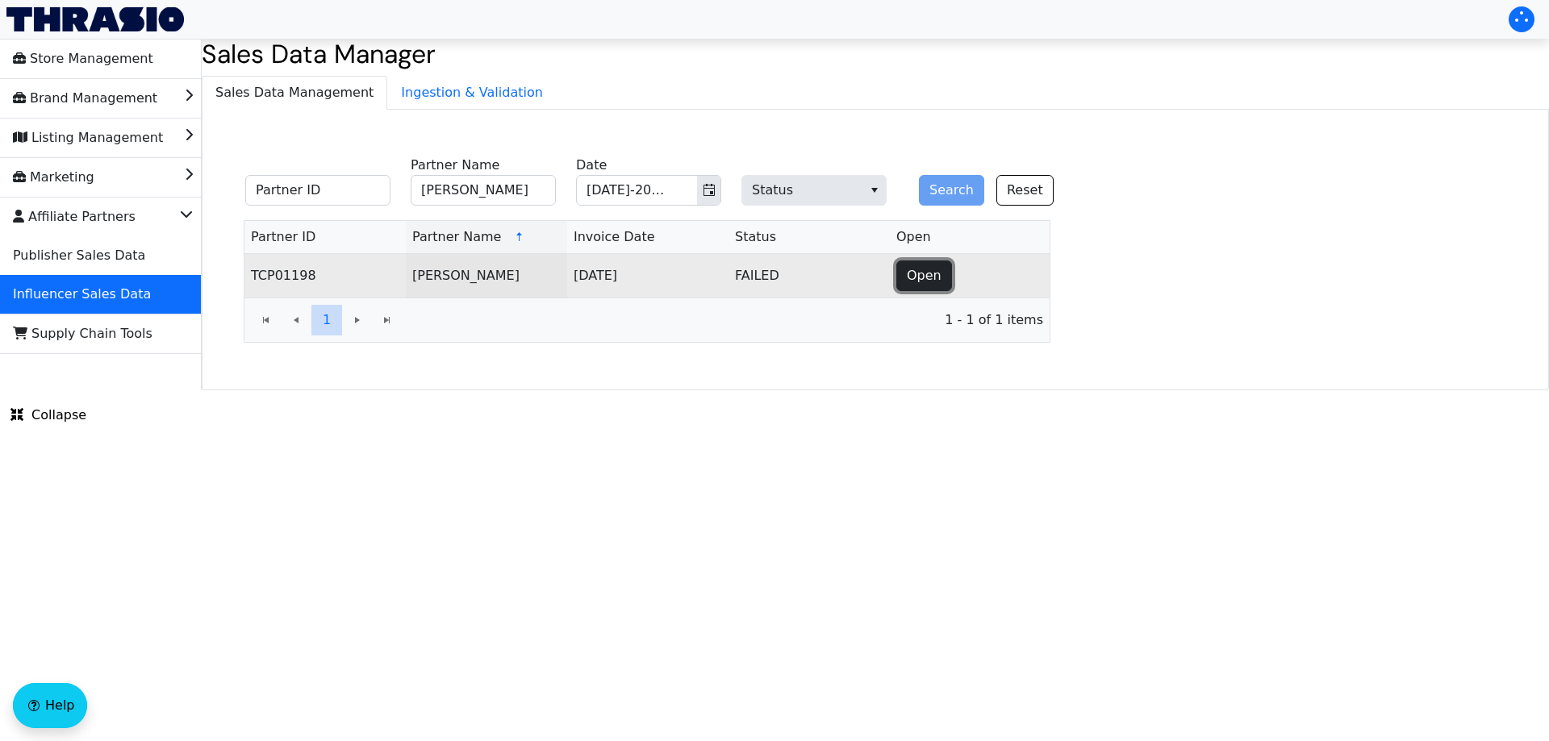
click at [925, 277] on span "Open" at bounding box center [924, 275] width 35 height 19
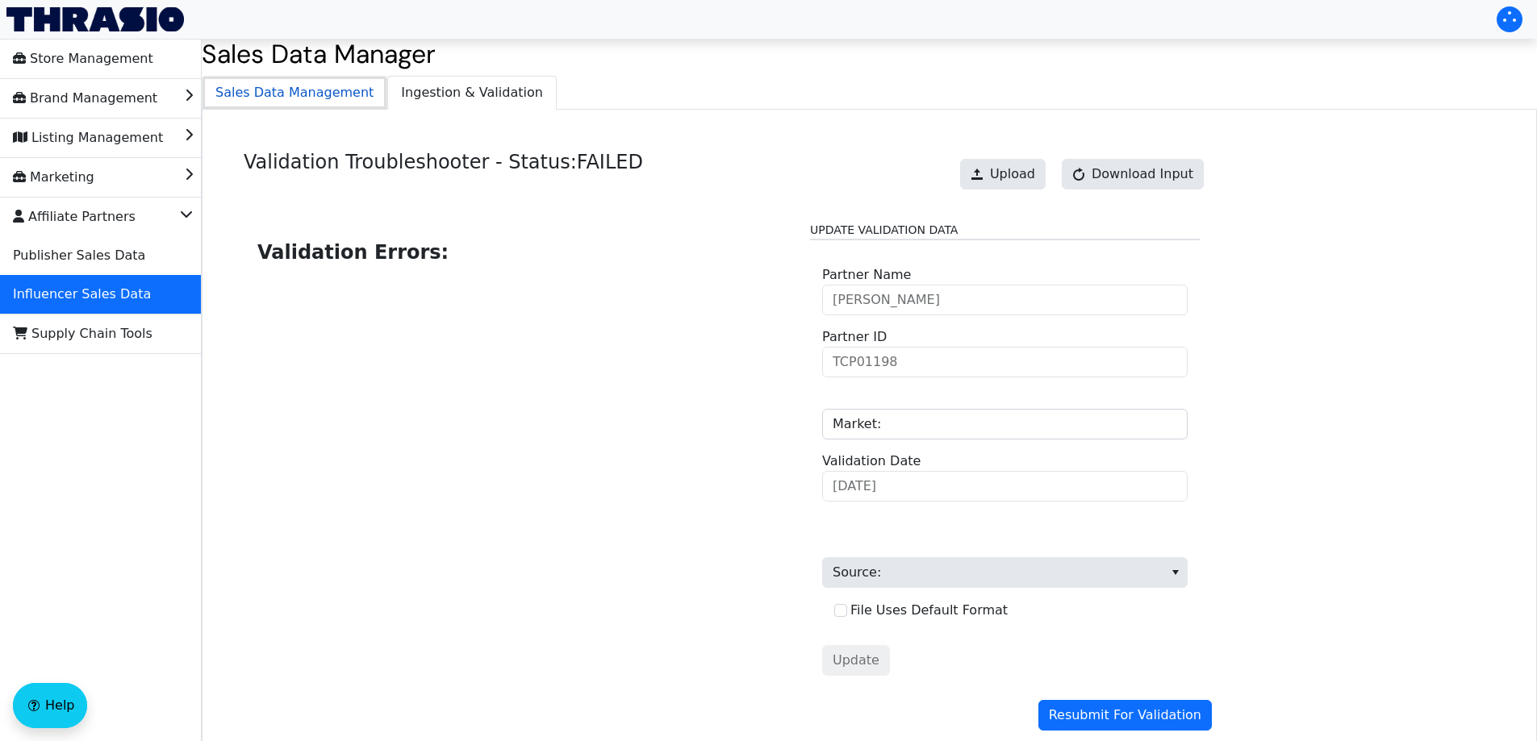
click at [284, 106] on span "Sales Data Management" at bounding box center [294, 93] width 184 height 32
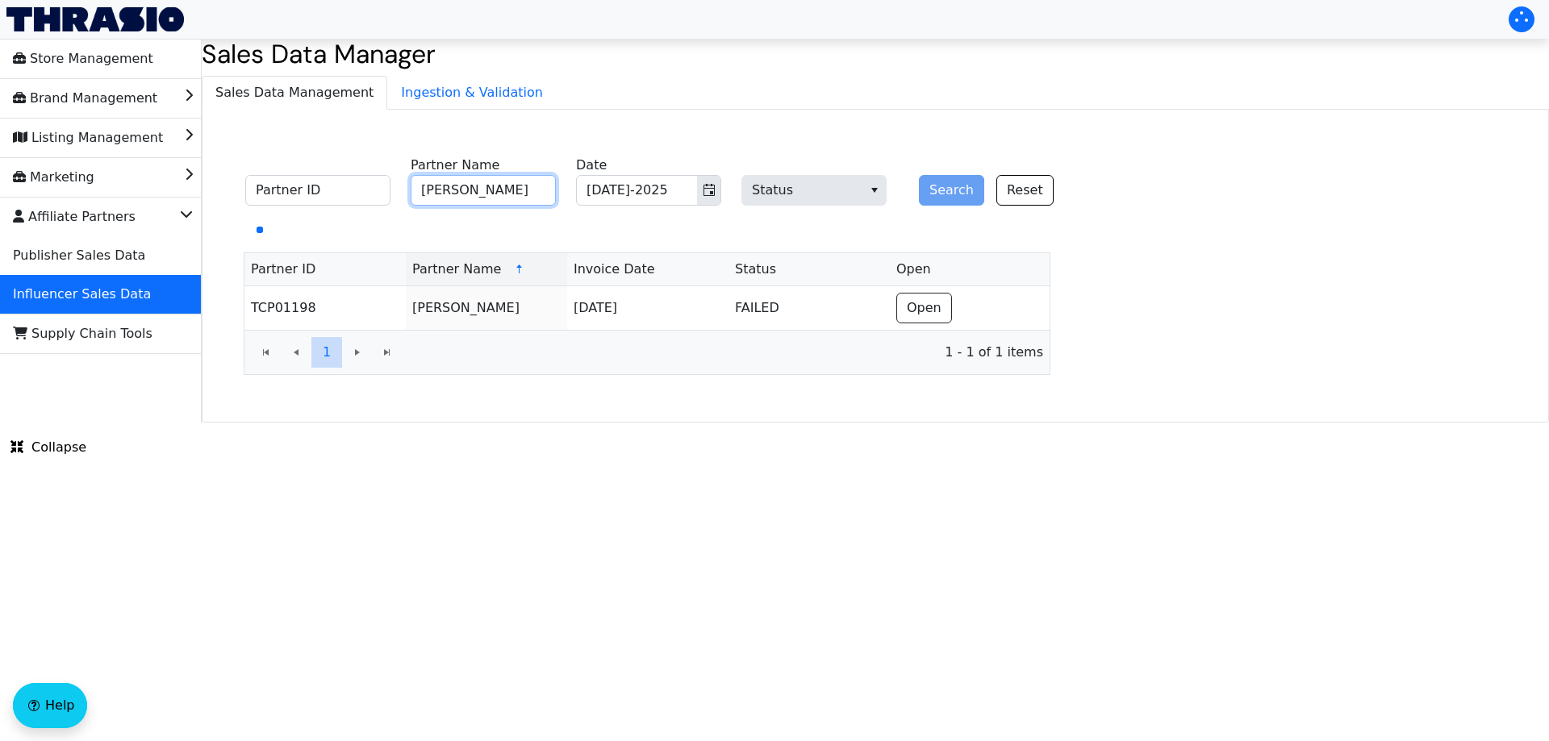
click at [528, 186] on input "[PERSON_NAME]" at bounding box center [483, 190] width 145 height 31
paste input "[PERSON_NAME]"
click at [942, 191] on button "Search" at bounding box center [951, 190] width 65 height 31
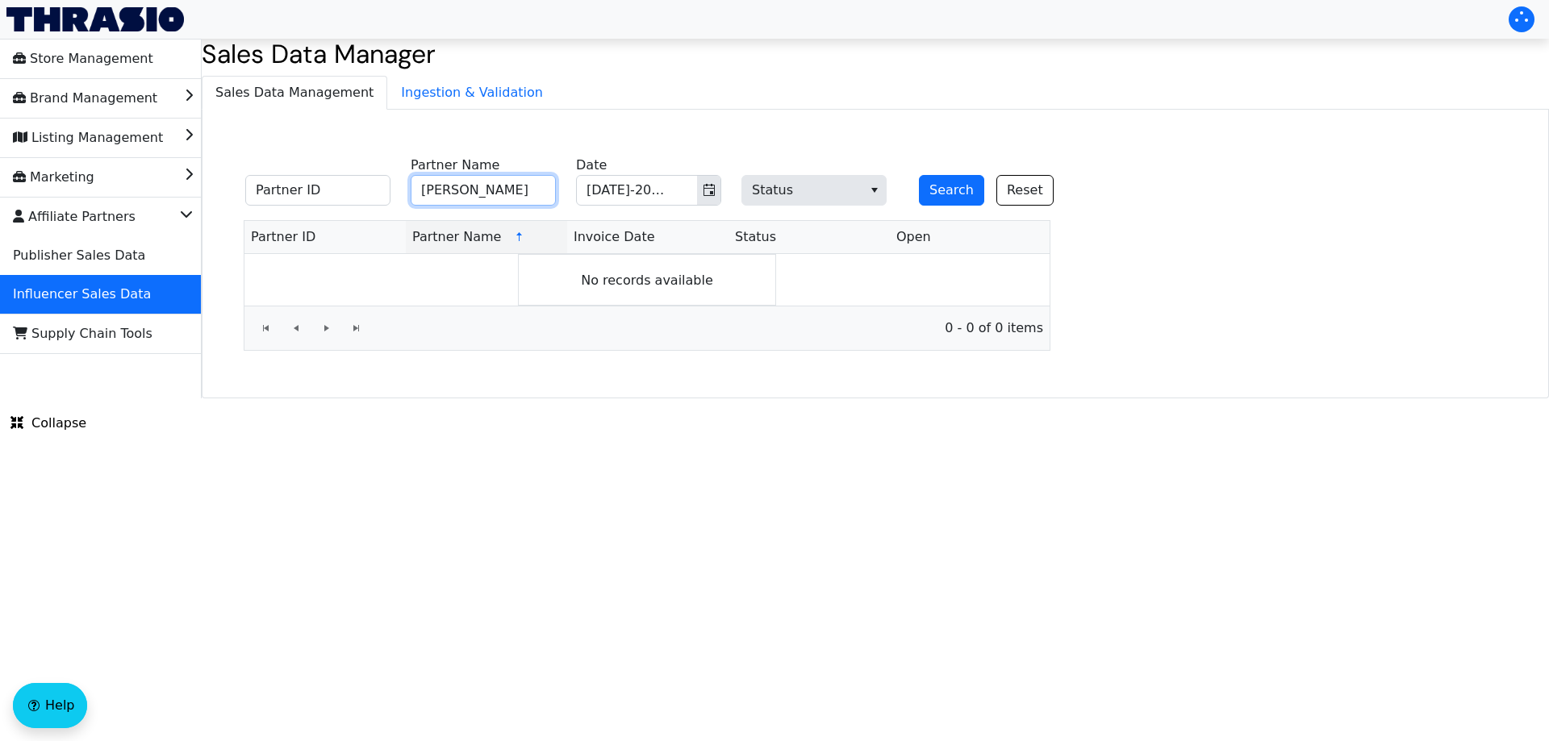
click at [541, 182] on input "[PERSON_NAME]" at bounding box center [483, 190] width 145 height 31
paste input "[PERSON_NAME] [PERSON_NAME]"
type input "[PERSON_NAME] [PERSON_NAME]"
click at [965, 195] on button "Search" at bounding box center [951, 190] width 65 height 31
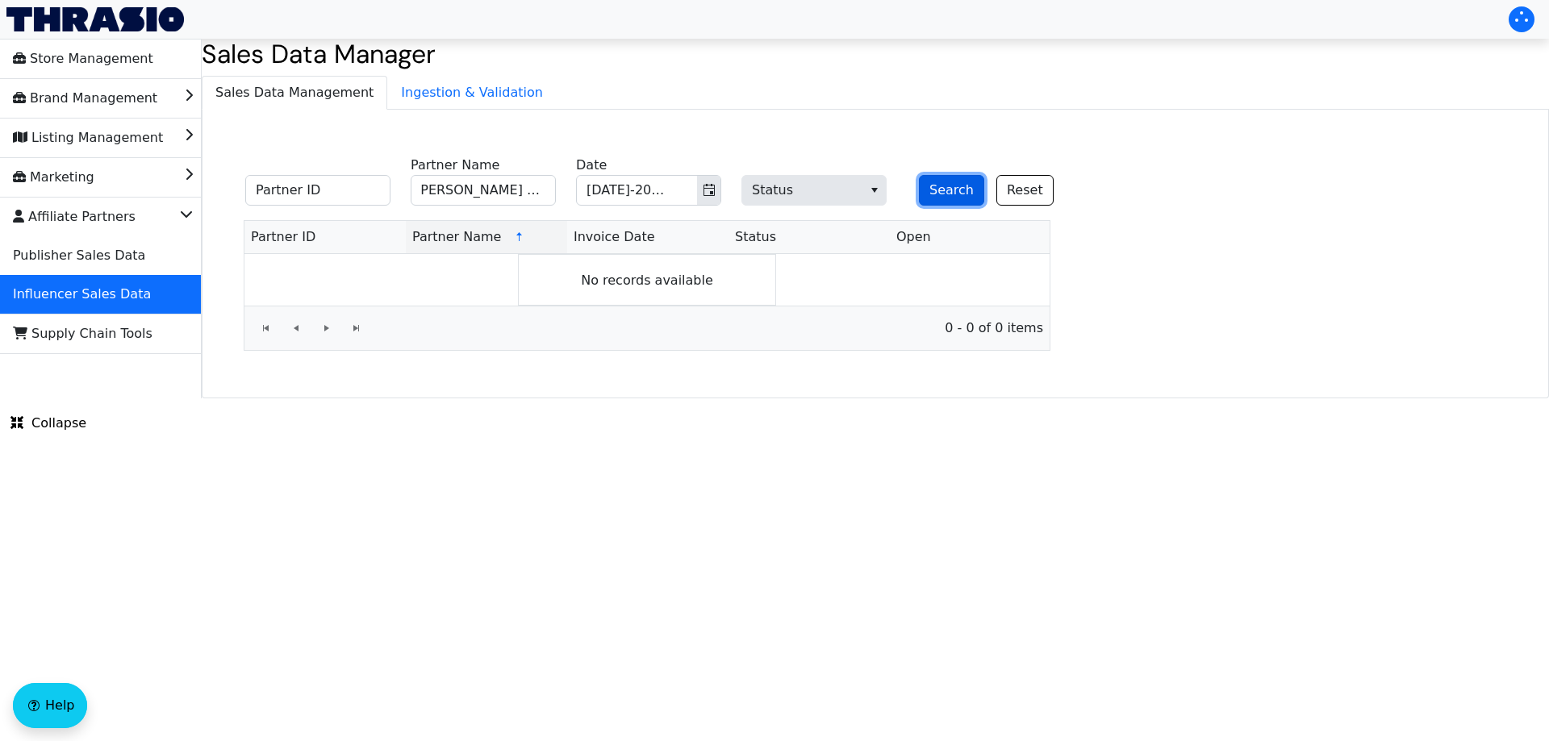
scroll to position [0, 0]
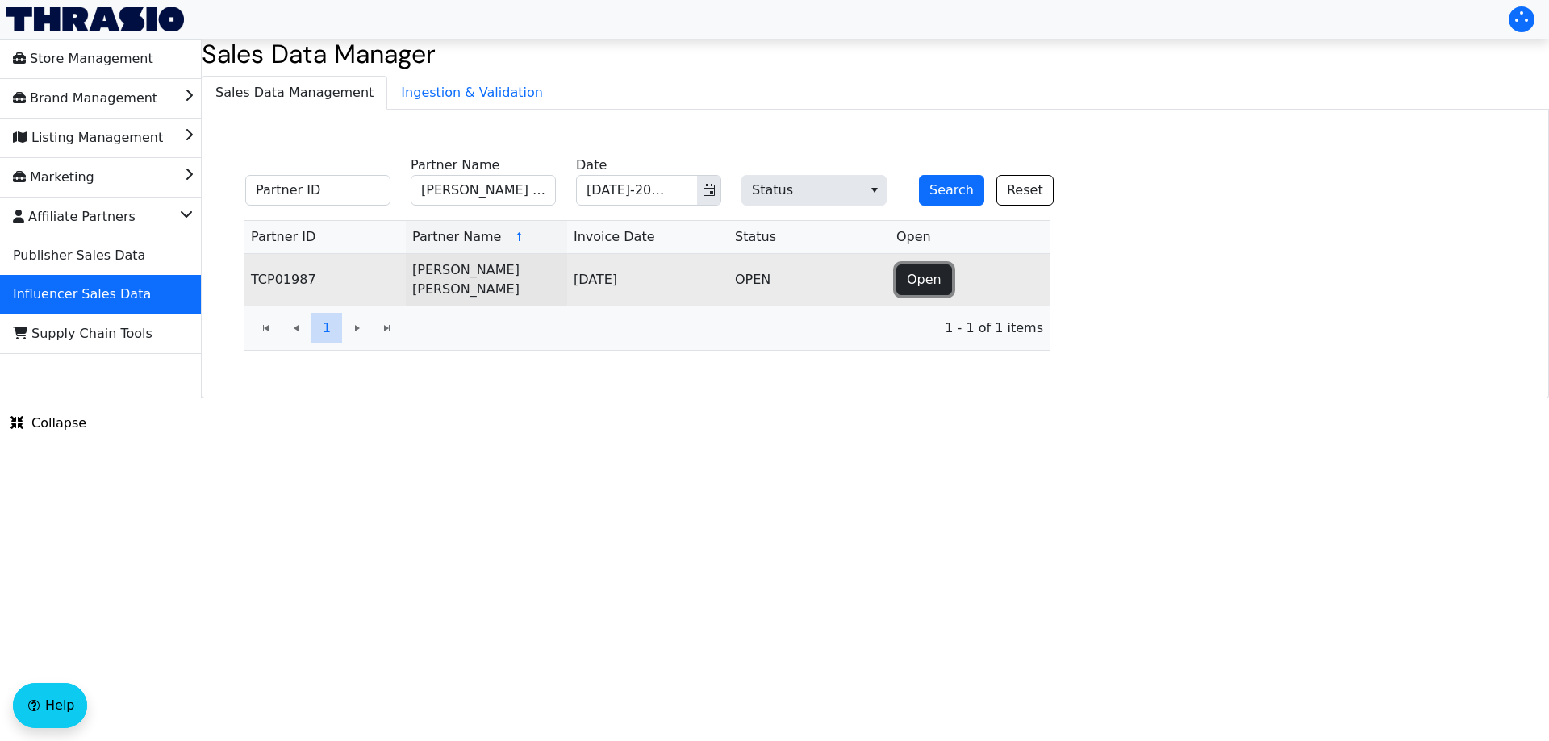
click at [927, 282] on span "Open" at bounding box center [924, 279] width 35 height 19
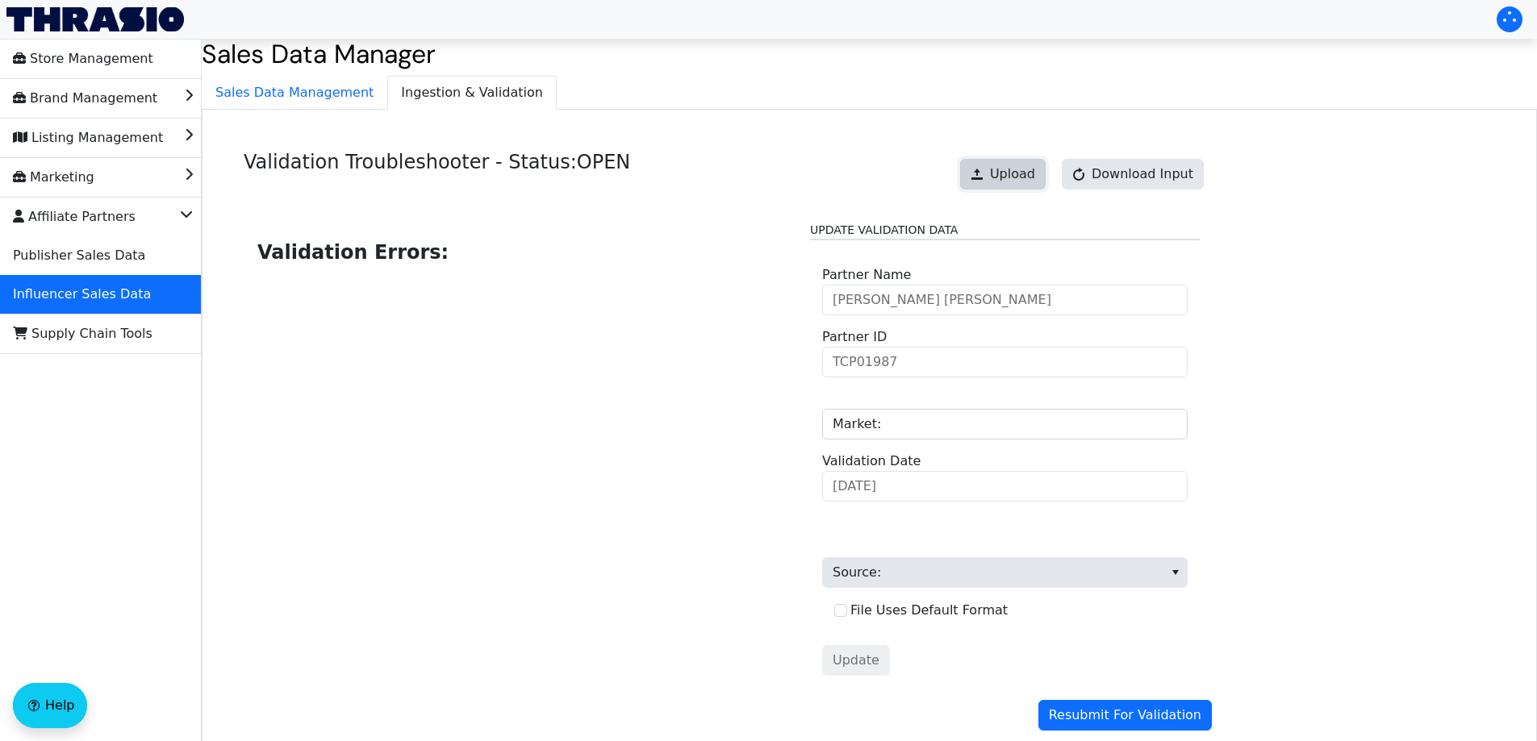
click at [1021, 170] on span "Upload" at bounding box center [1012, 174] width 45 height 19
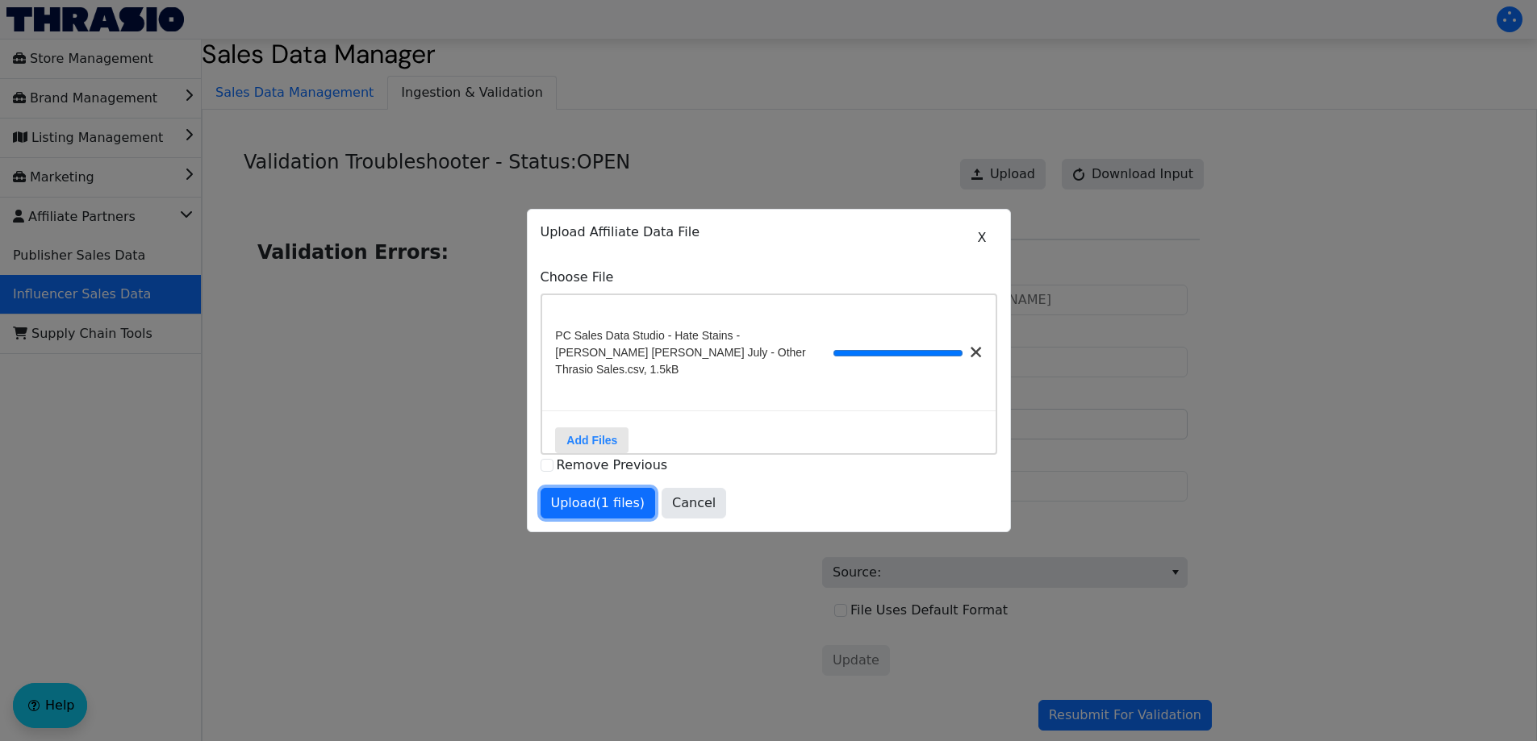
click at [548, 499] on button "Upload (1 files)" at bounding box center [597, 503] width 115 height 31
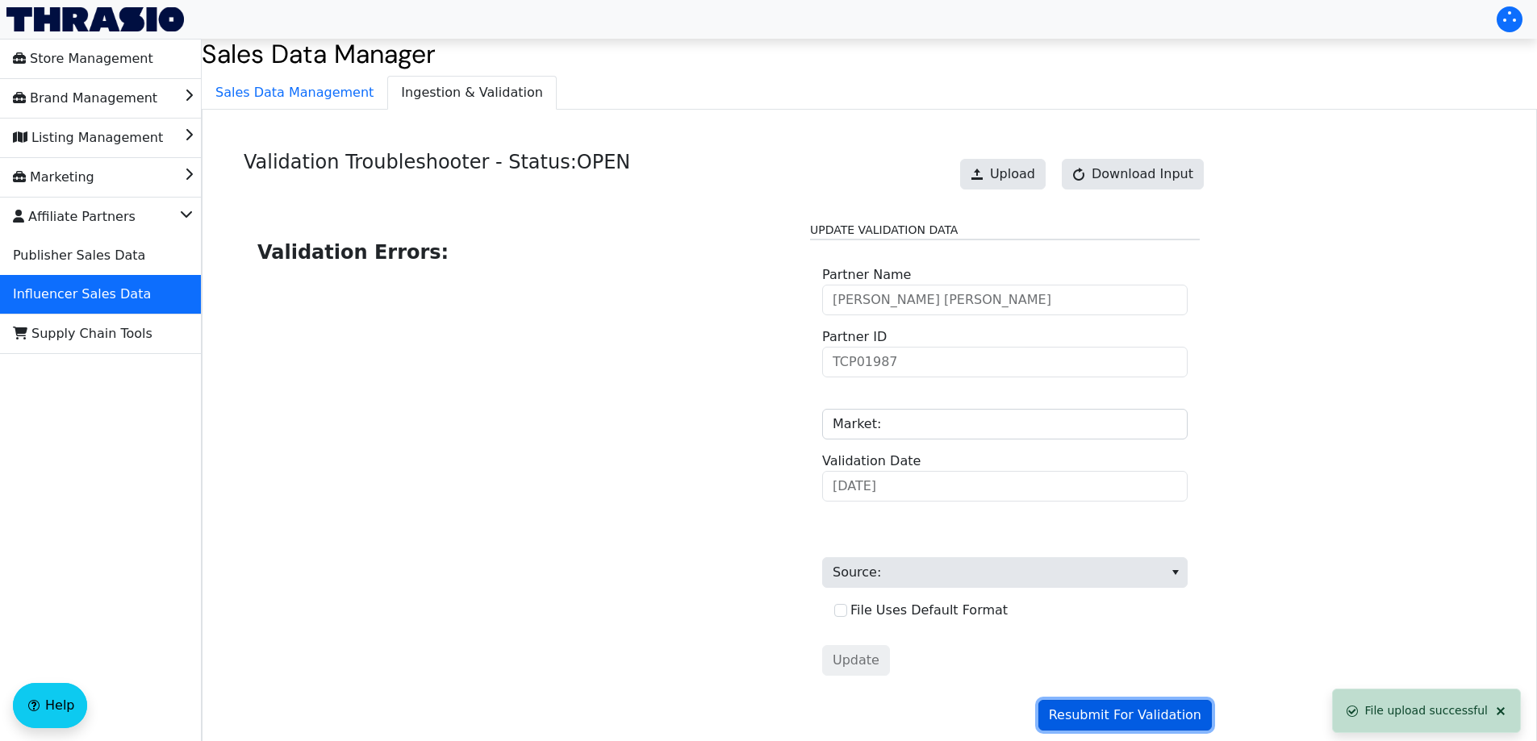
click at [1091, 711] on span "Resubmit For Validation" at bounding box center [1125, 715] width 152 height 19
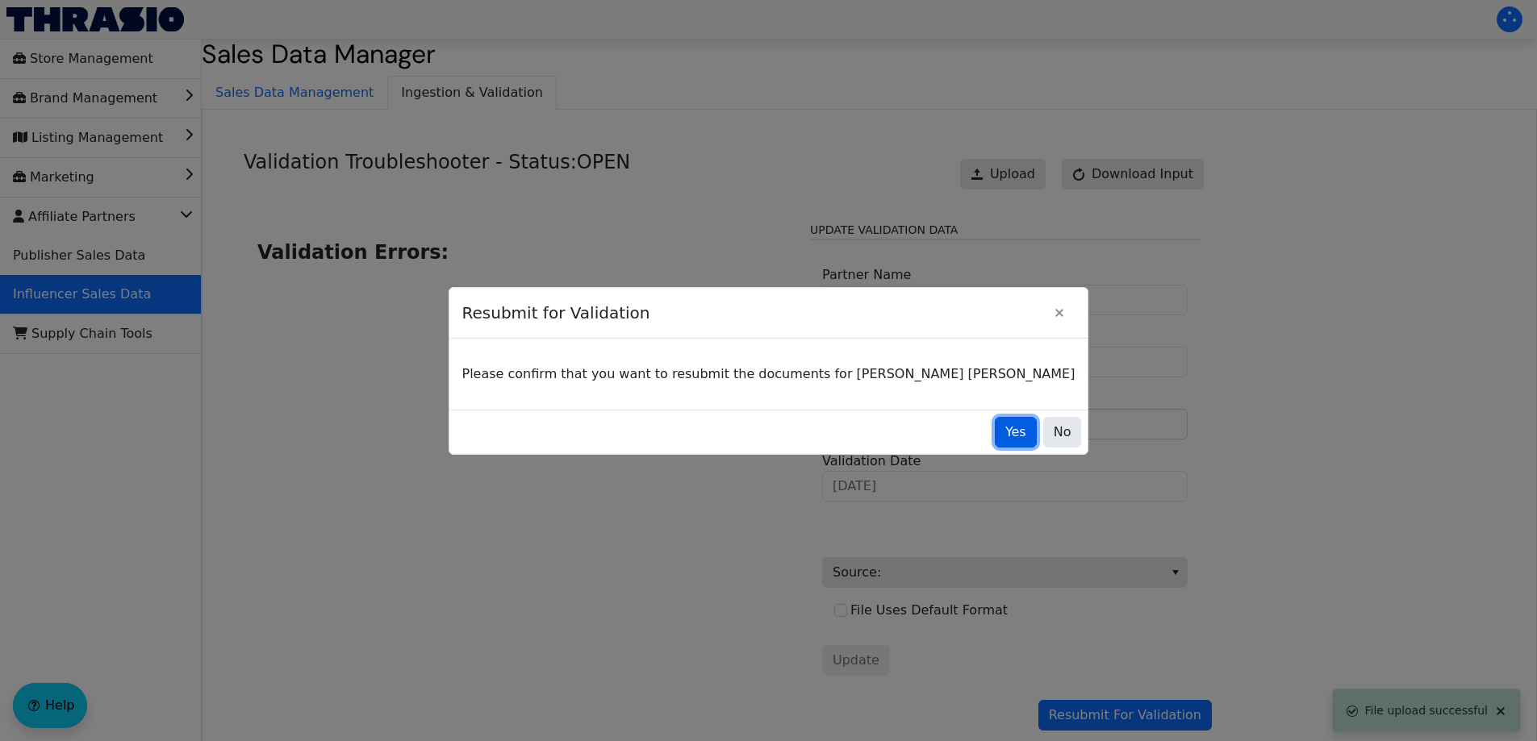
click at [995, 442] on button "Yes" at bounding box center [1016, 432] width 42 height 31
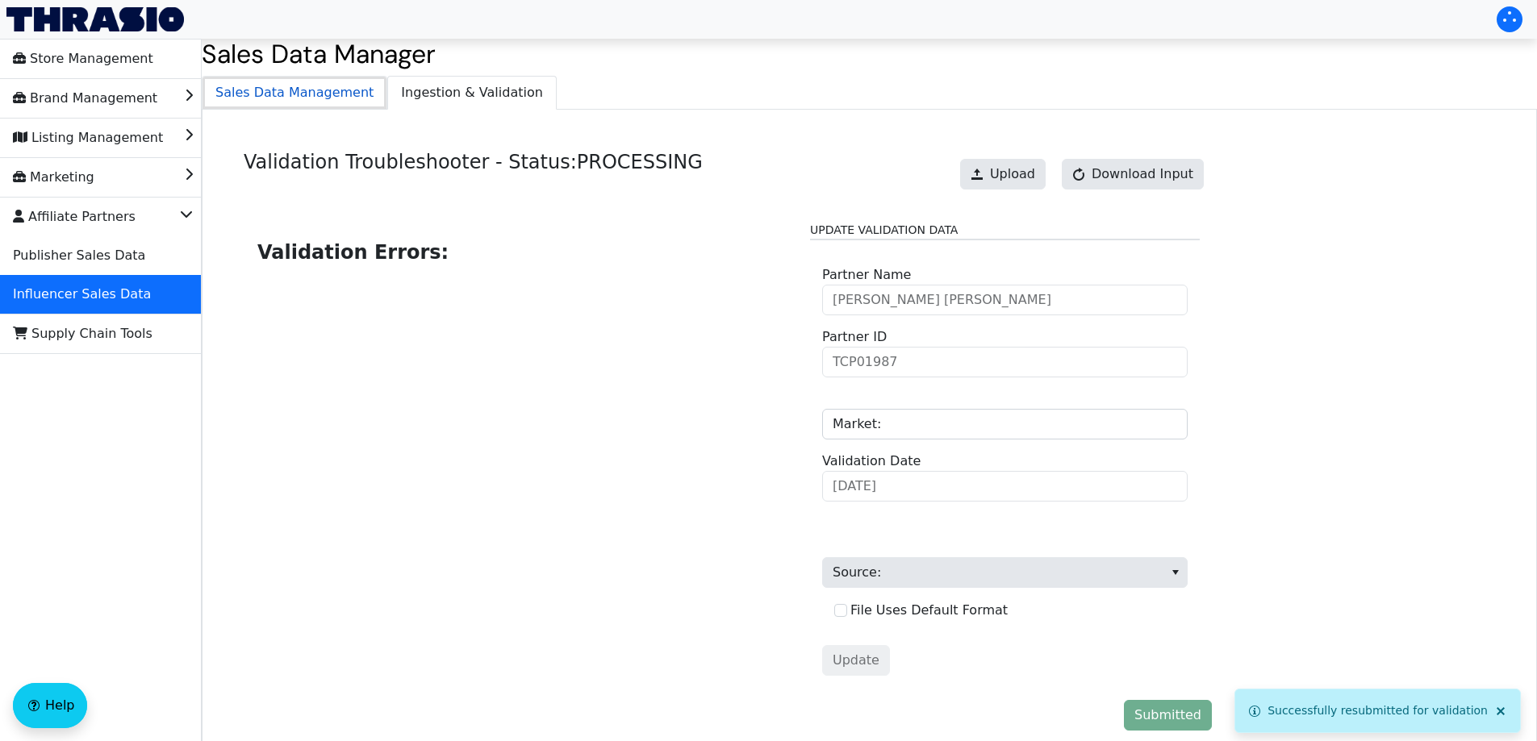
click at [286, 104] on span "Sales Data Management" at bounding box center [294, 93] width 184 height 32
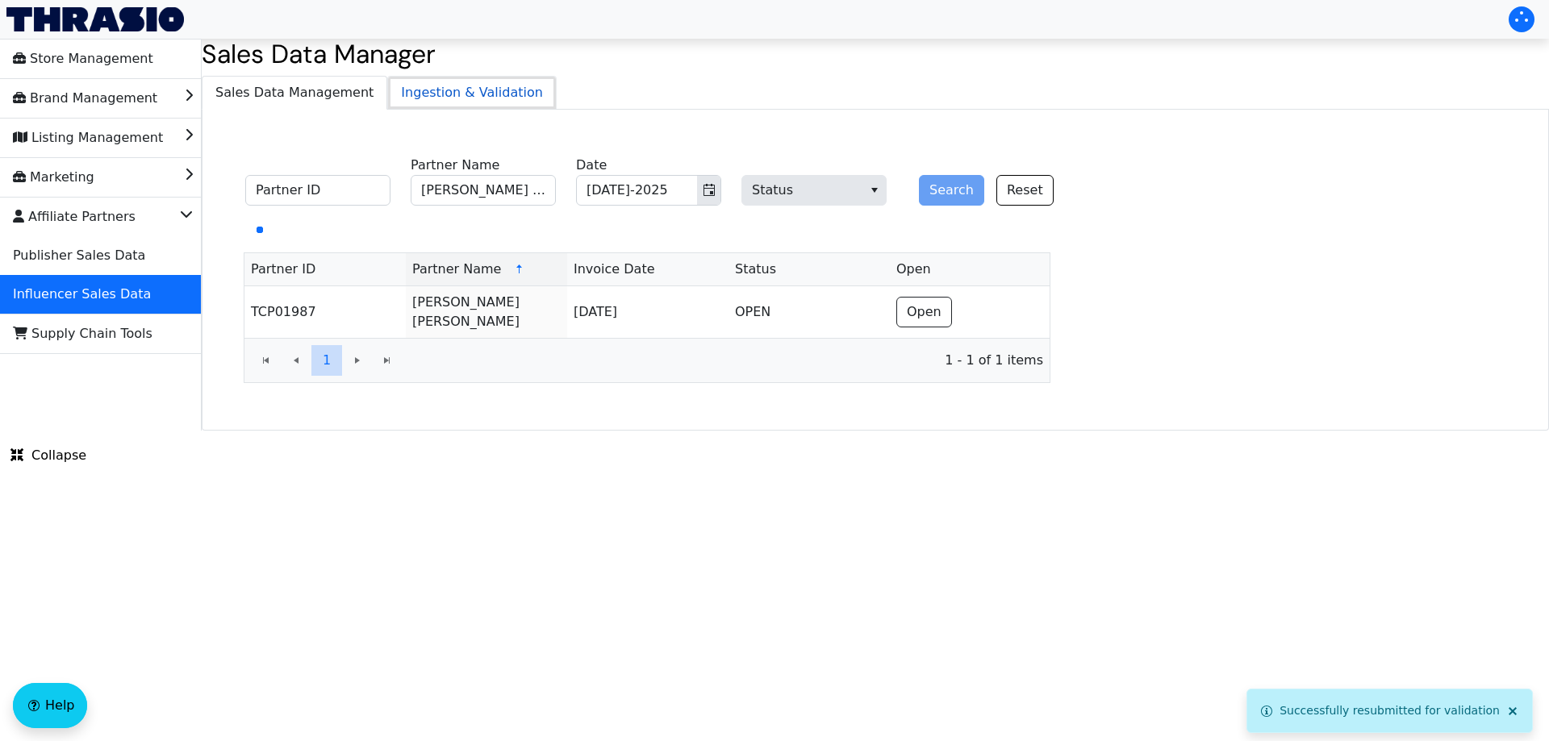
click at [388, 98] on span "Ingestion & Validation" at bounding box center [472, 93] width 168 height 32
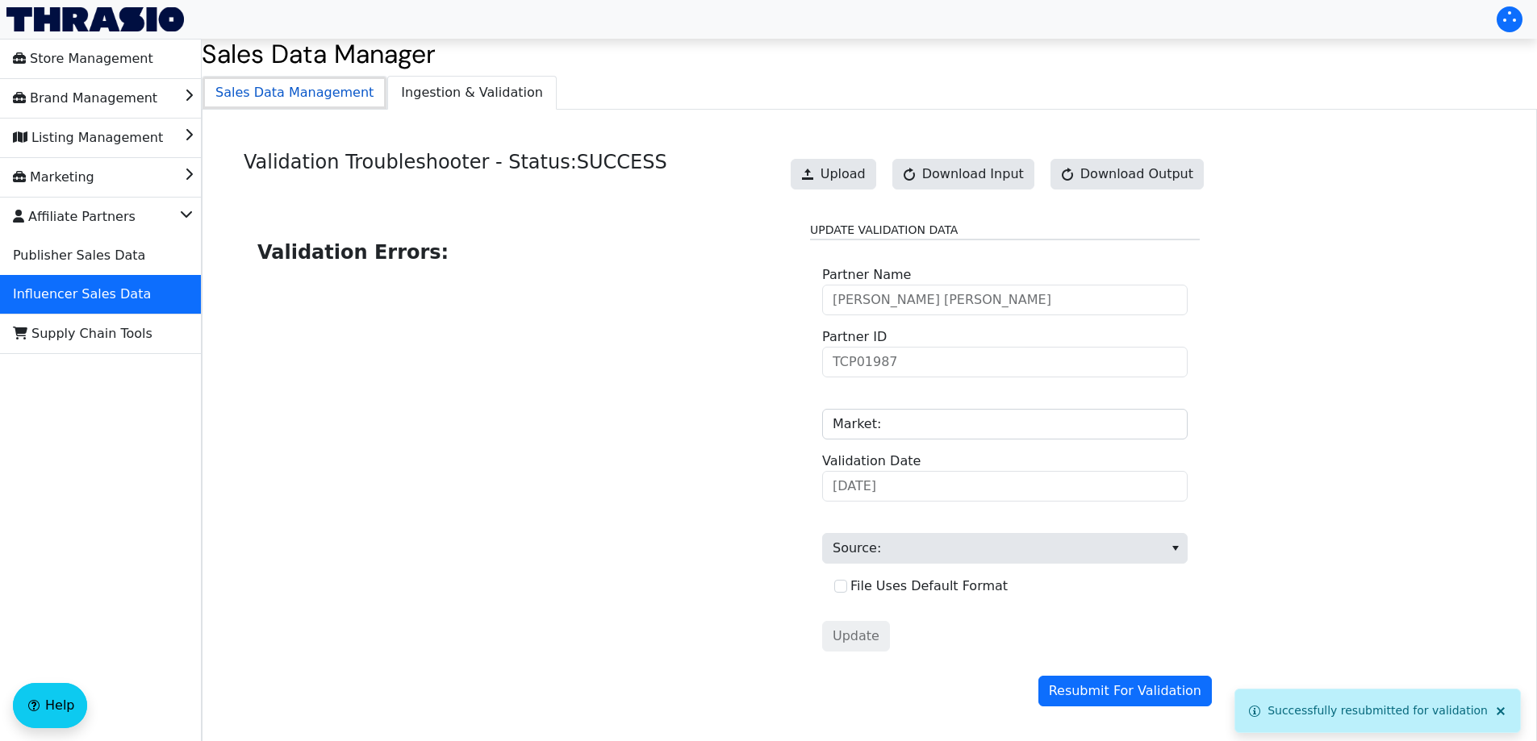
click at [296, 86] on span "Sales Data Management" at bounding box center [294, 93] width 184 height 32
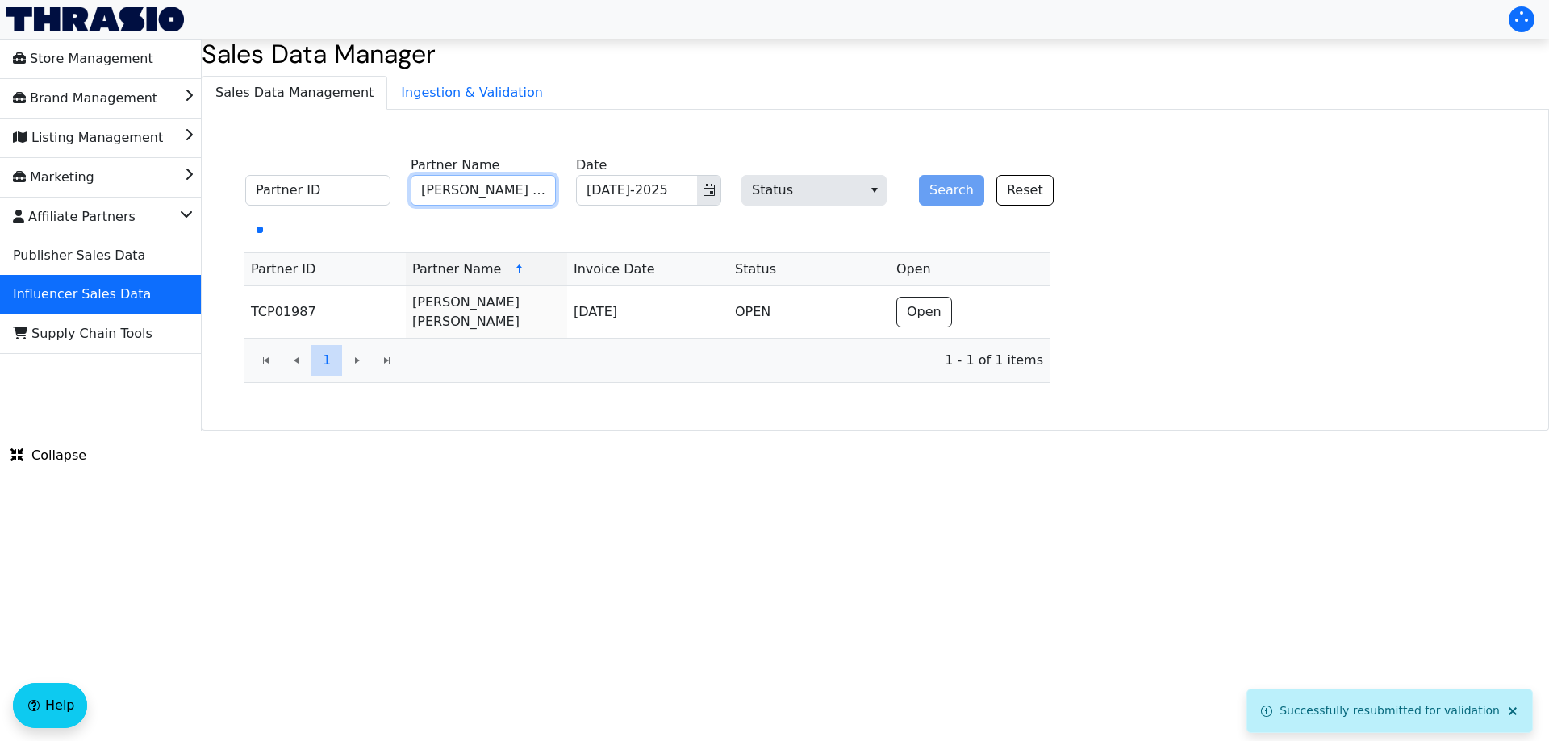
drag, startPoint x: 533, startPoint y: 193, endPoint x: 556, endPoint y: 169, distance: 33.1
click at [533, 192] on input "[PERSON_NAME] [PERSON_NAME]" at bounding box center [483, 190] width 145 height 31
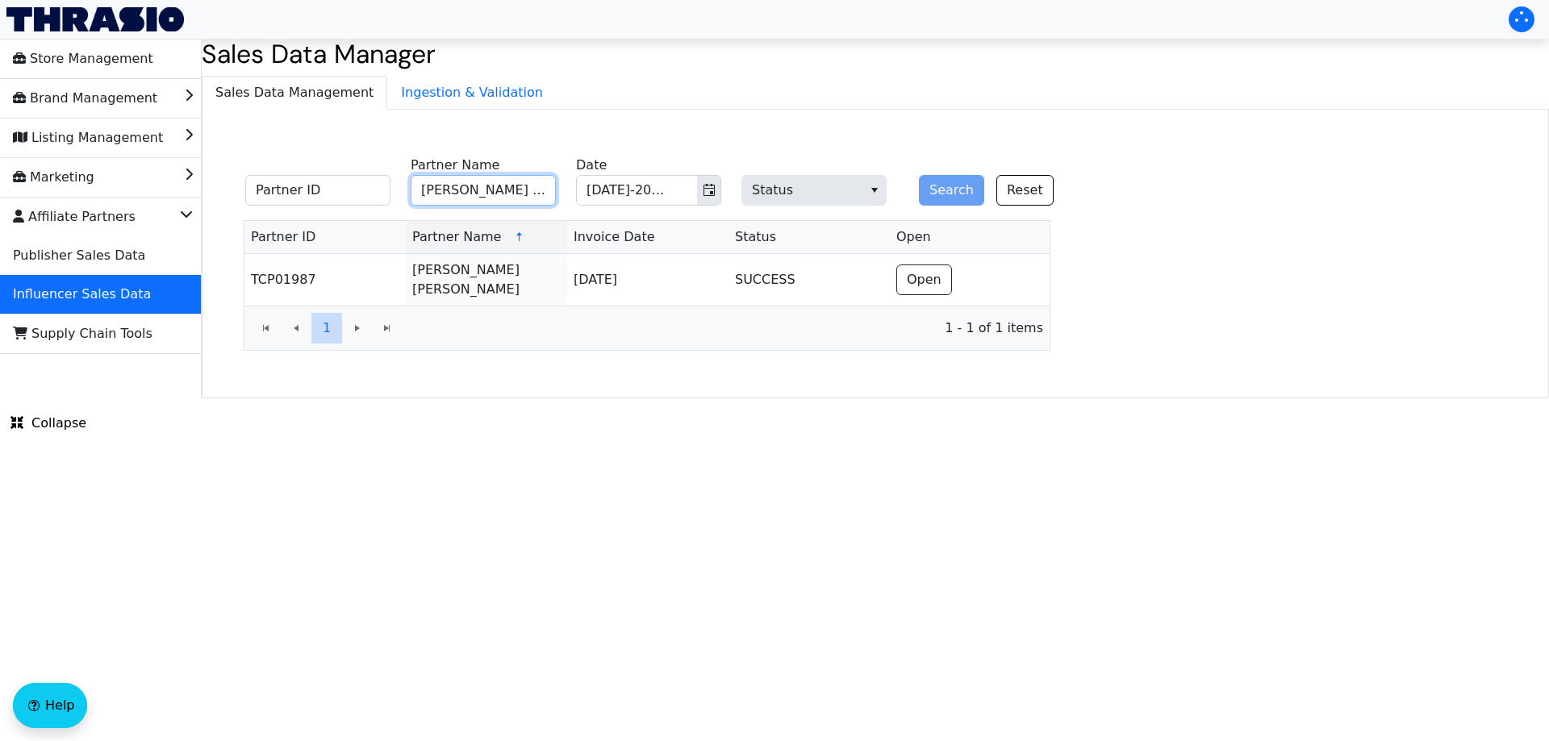
paste input "[PERSON_NAME]"
type input "[PERSON_NAME]"
click at [945, 192] on button "Search" at bounding box center [951, 190] width 65 height 31
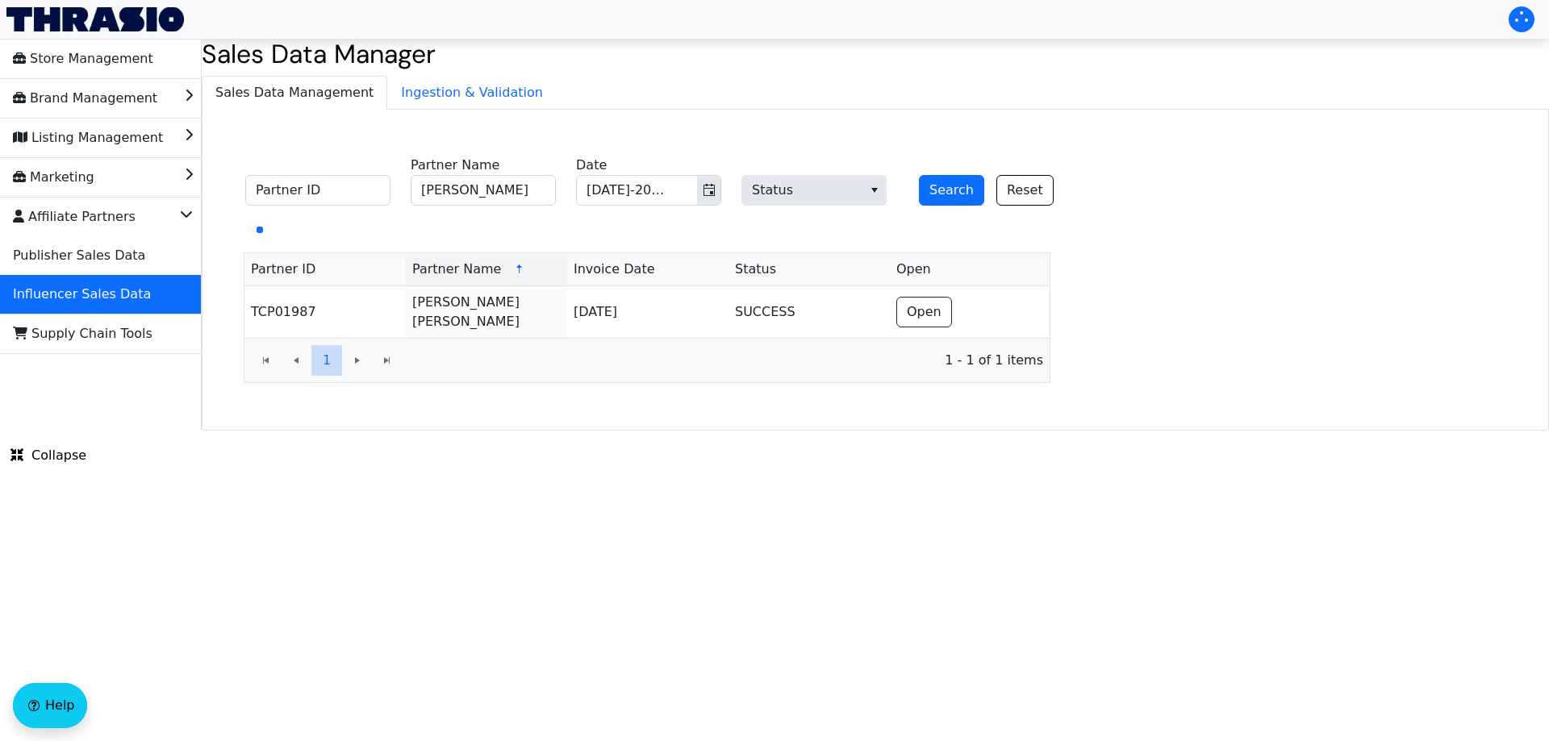
click at [681, 431] on html "Store Management Brand Management Listing Management Marketing Affiliate Partne…" at bounding box center [774, 215] width 1549 height 431
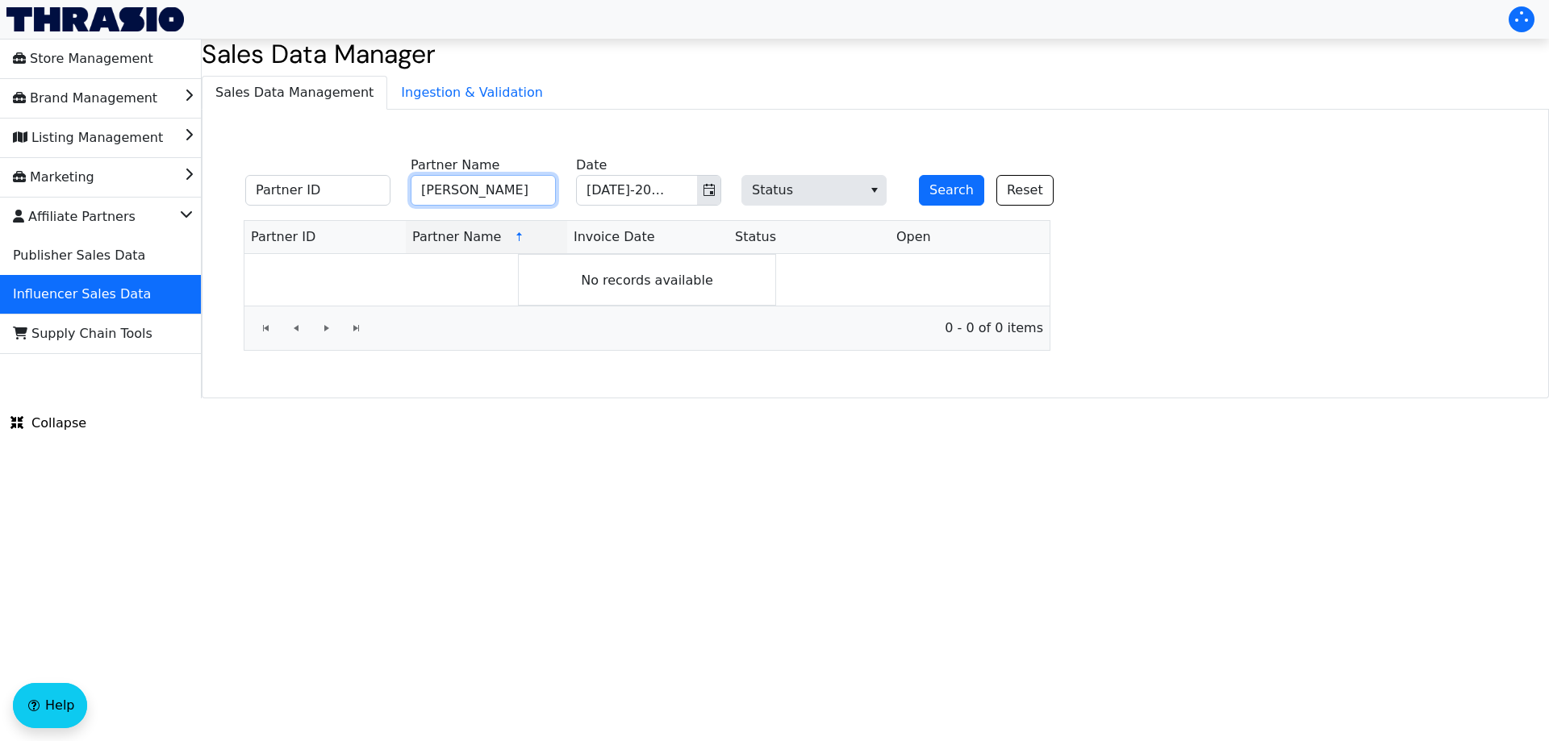
click at [497, 190] on input "[PERSON_NAME]" at bounding box center [483, 190] width 145 height 31
click at [520, 190] on input "[PERSON_NAME]" at bounding box center [483, 190] width 145 height 31
click at [338, 183] on input "Partner ID" at bounding box center [317, 190] width 145 height 31
paste input "TCP01989"
type input "TCP01989"
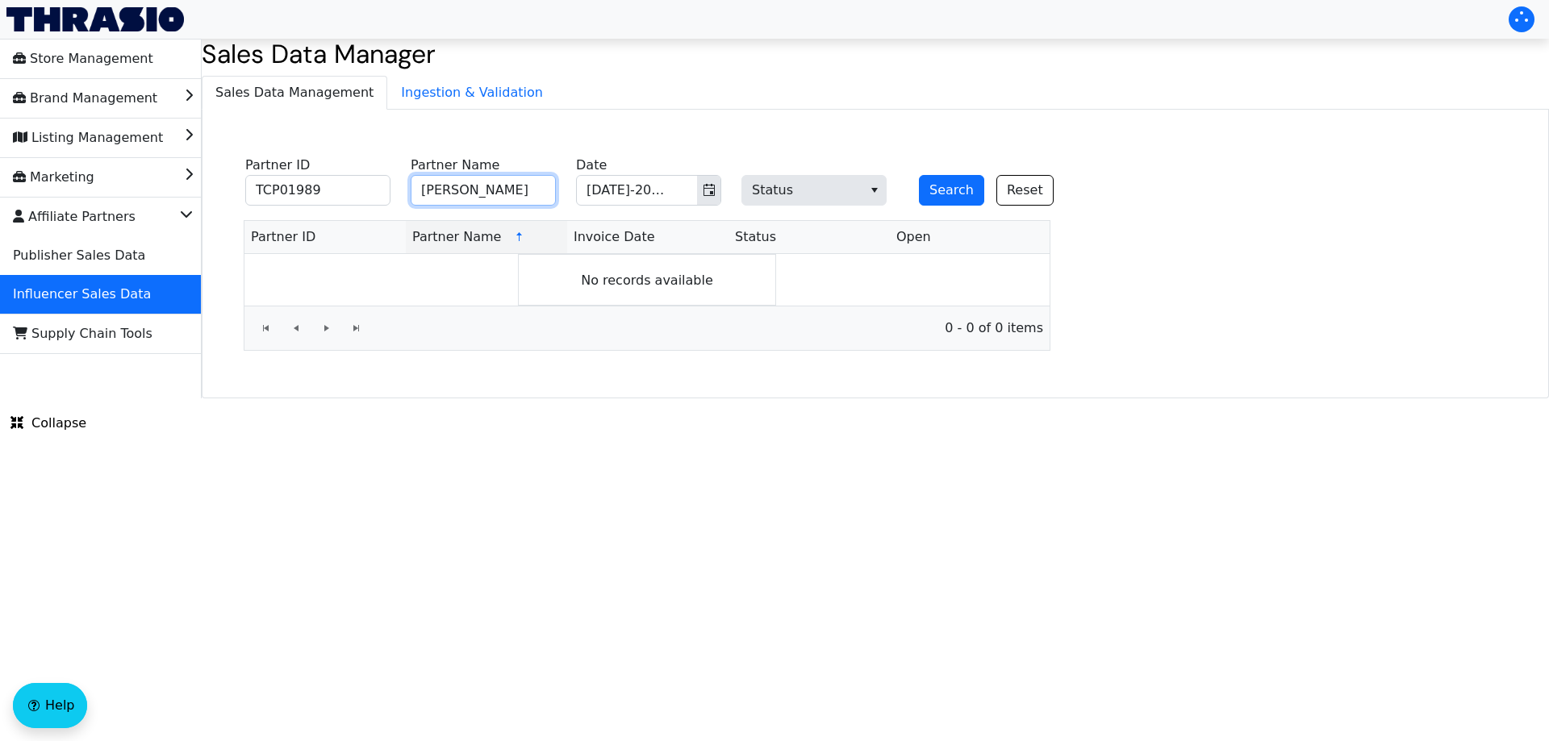
click at [530, 186] on input "[PERSON_NAME]" at bounding box center [483, 190] width 145 height 31
click at [932, 201] on button "Search" at bounding box center [951, 190] width 65 height 31
click at [388, 193] on input "TCP01989" at bounding box center [317, 190] width 145 height 31
click at [1107, 102] on ul "Sales Data Management Ingestion & Validation" at bounding box center [875, 92] width 1347 height 33
click at [453, 286] on div "No records available" at bounding box center [646, 280] width 805 height 52
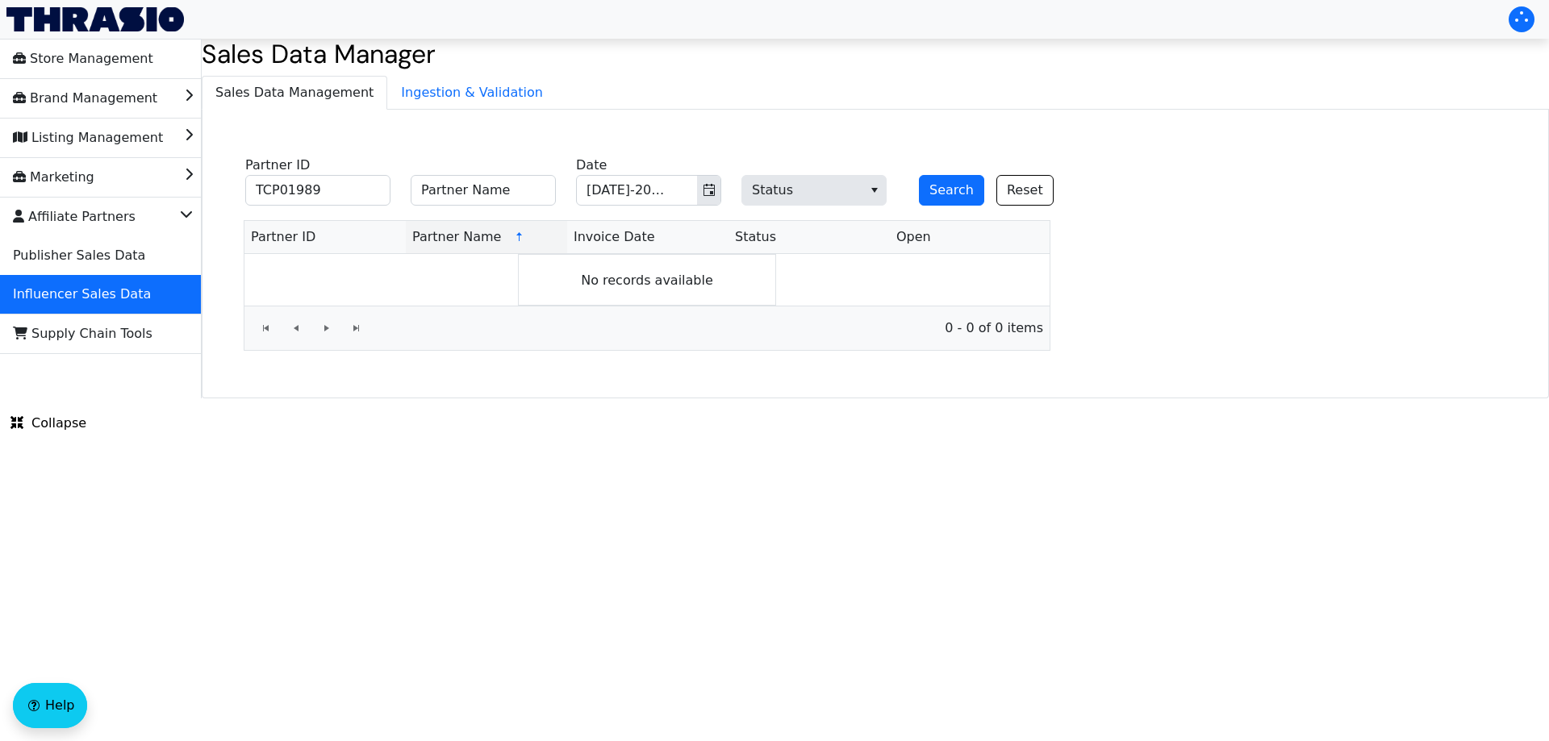
click at [400, 201] on fieldset "TCP01989 Partner ID Partner Name [DATE]-2025 Date Status Search Reset" at bounding box center [659, 182] width 846 height 63
click at [374, 194] on input "TCP01989" at bounding box center [317, 190] width 145 height 31
drag, startPoint x: 474, startPoint y: 156, endPoint x: 953, endPoint y: 6, distance: 501.8
click at [475, 156] on span "Partner Name" at bounding box center [483, 181] width 145 height 50
click at [338, 198] on input "TCP01989" at bounding box center [317, 190] width 145 height 31
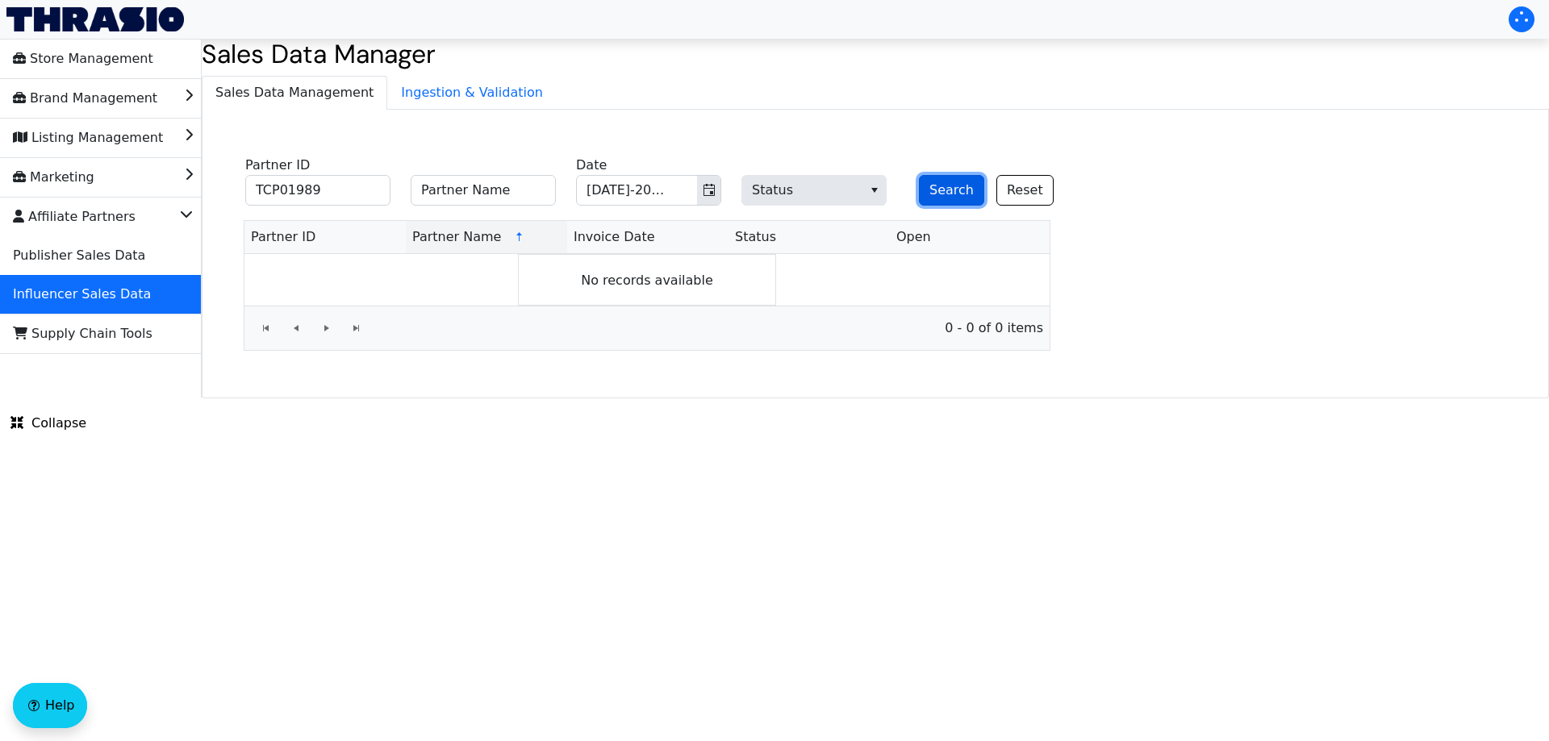
click at [958, 191] on button "Search" at bounding box center [951, 190] width 65 height 31
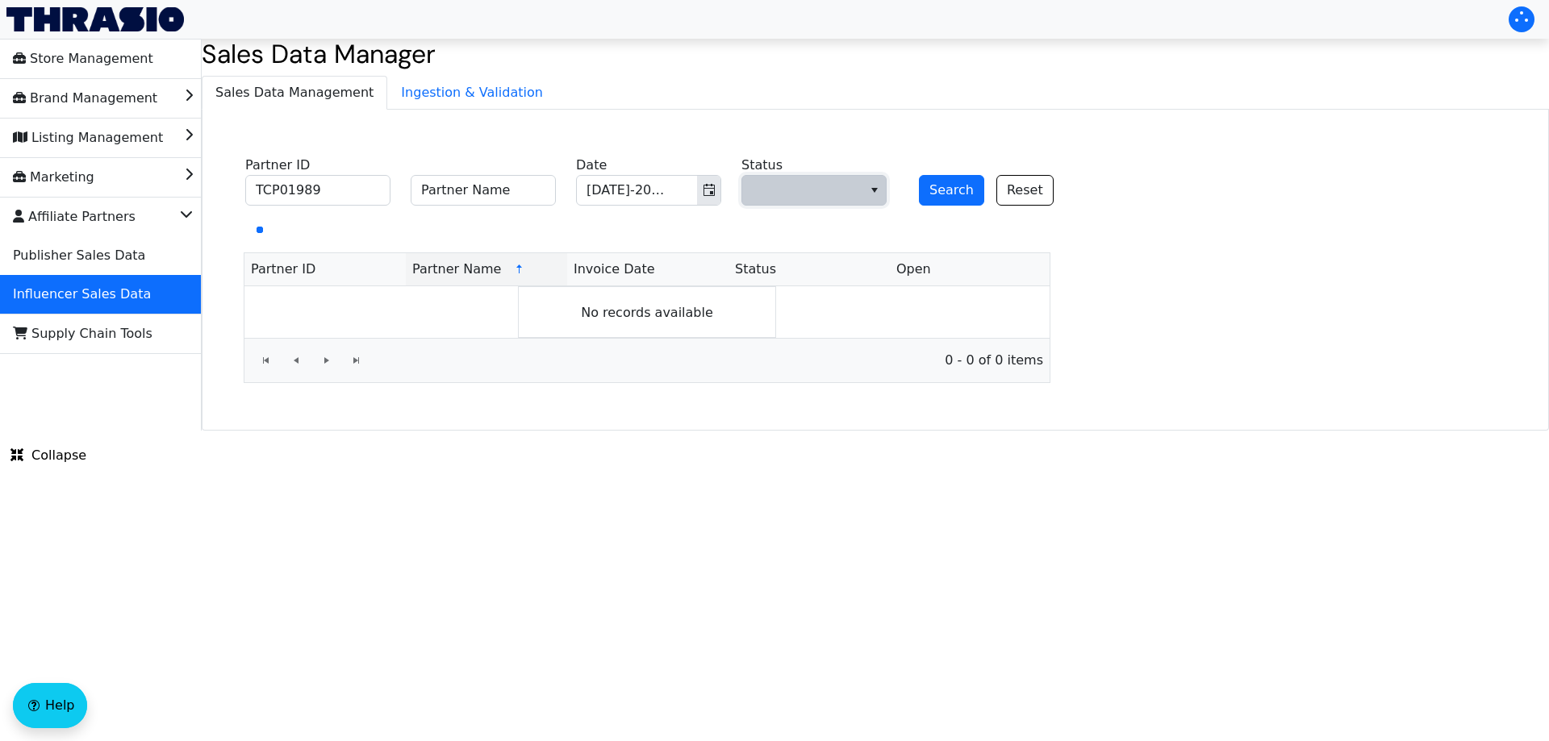
click at [868, 192] on icon "select" at bounding box center [874, 190] width 13 height 13
click at [929, 122] on div "TCP01989 Partner ID Partner Name [DATE]-2025 Date Status Search Reset Partner I…" at bounding box center [875, 270] width 1347 height 321
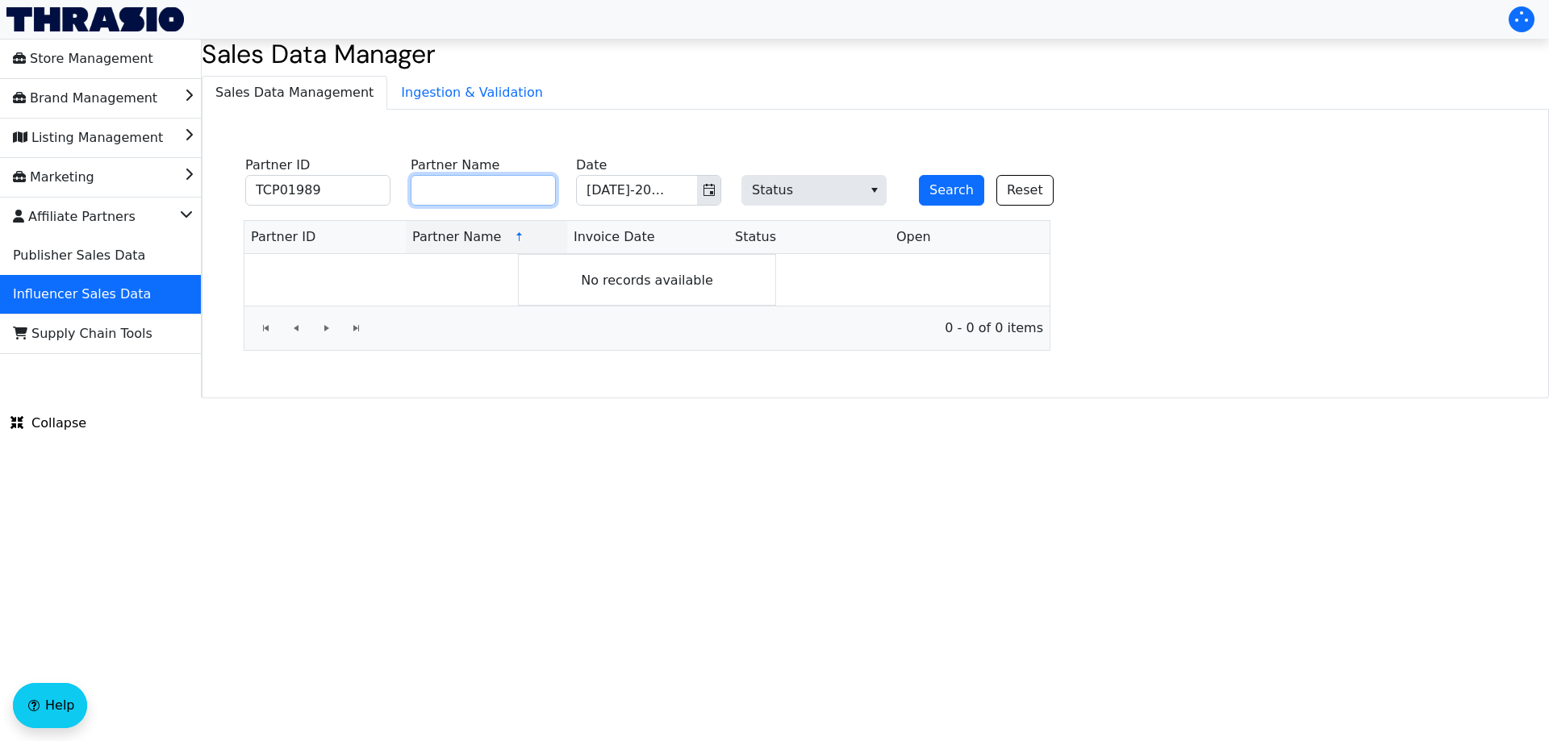
click at [487, 198] on input "Partner Name" at bounding box center [483, 190] width 145 height 31
paste input "[PERSON_NAME]"
type input "[PERSON_NAME]"
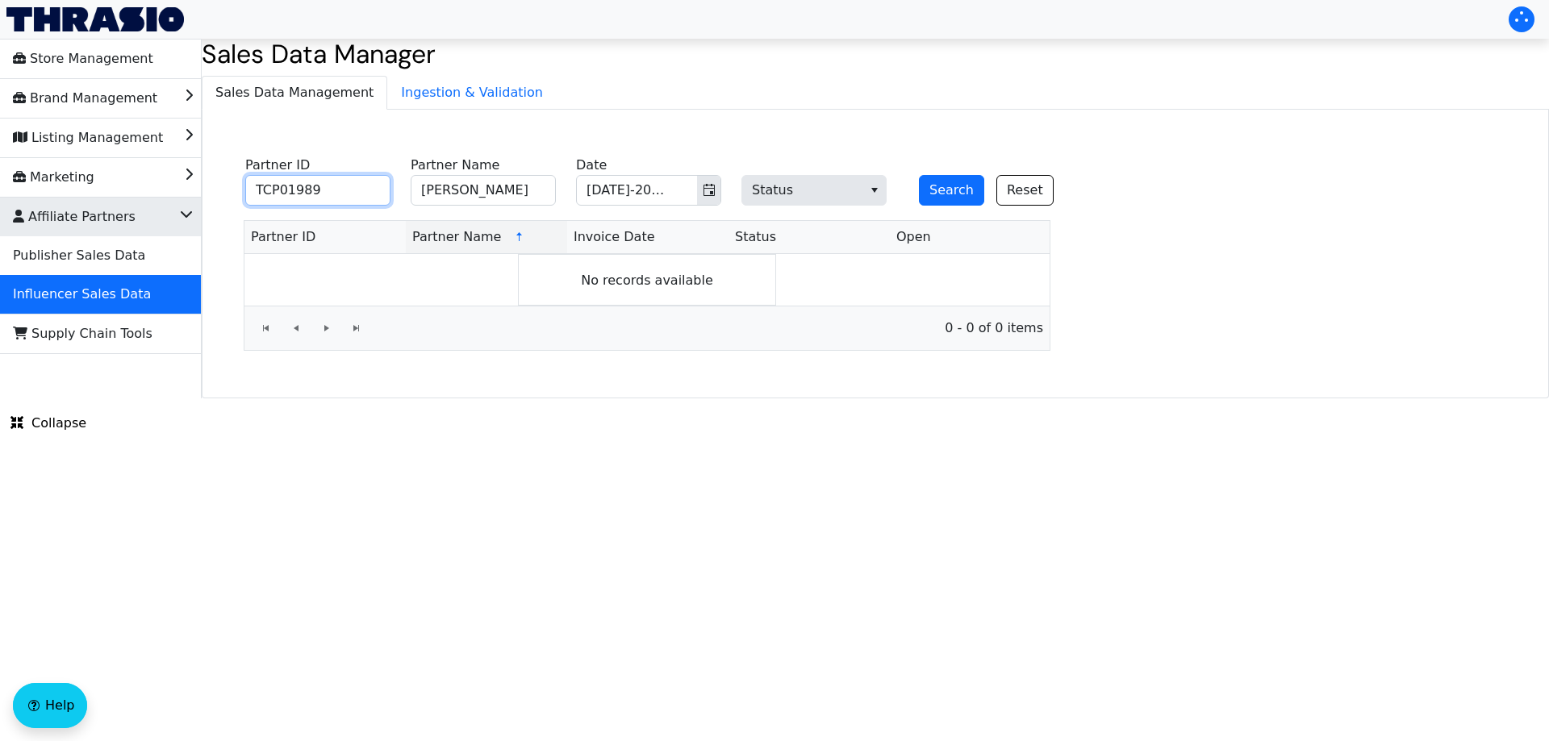
drag, startPoint x: 227, startPoint y: 201, endPoint x: 157, endPoint y: 203, distance: 69.4
click at [165, 203] on div "Store Management Brand Management Listing Management Marketing Affiliate Partne…" at bounding box center [774, 219] width 1549 height 360
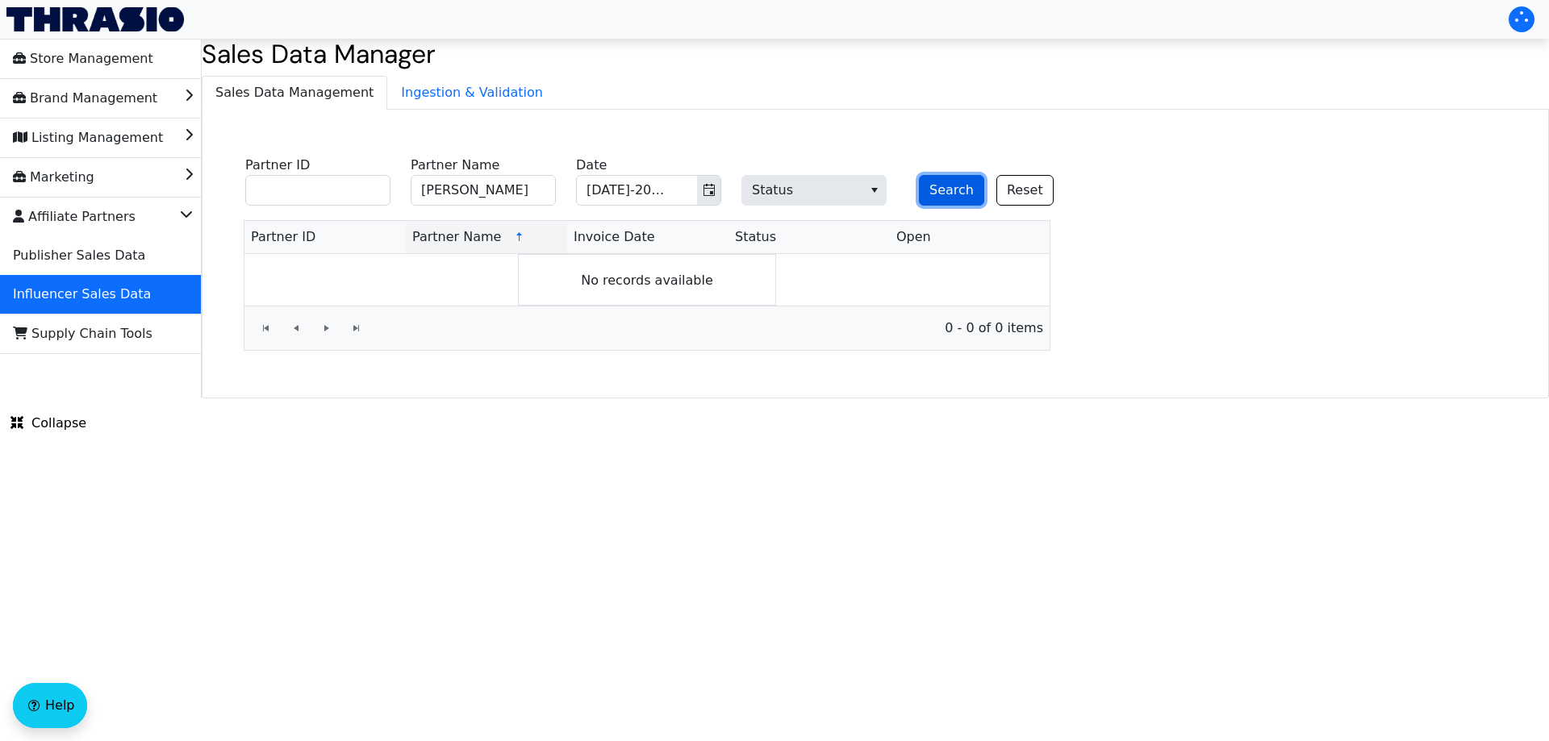
click at [931, 188] on button "Search" at bounding box center [951, 190] width 65 height 31
click at [336, 200] on input "Partner ID" at bounding box center [317, 190] width 145 height 31
paste input "TCP02029"
type input "TCP02029"
drag, startPoint x: 449, startPoint y: 185, endPoint x: 357, endPoint y: 181, distance: 92.8
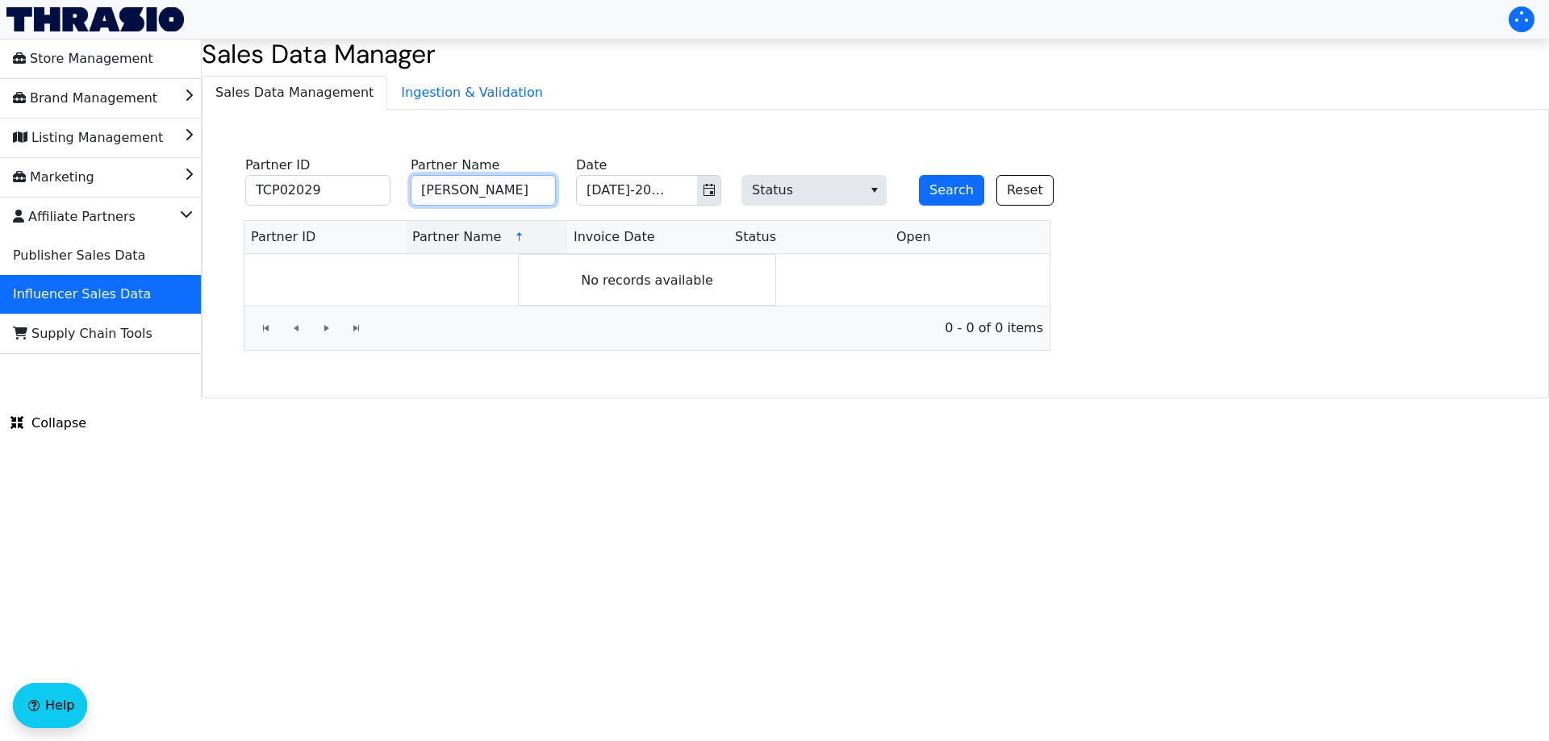
click at [349, 181] on fieldset "TCP02029 Partner ID [PERSON_NAME] Partner Name [DATE]-2025 Date Status Search R…" at bounding box center [659, 182] width 846 height 63
click at [931, 185] on button "Search" at bounding box center [951, 190] width 65 height 31
